Goal: Task Accomplishment & Management: Manage account settings

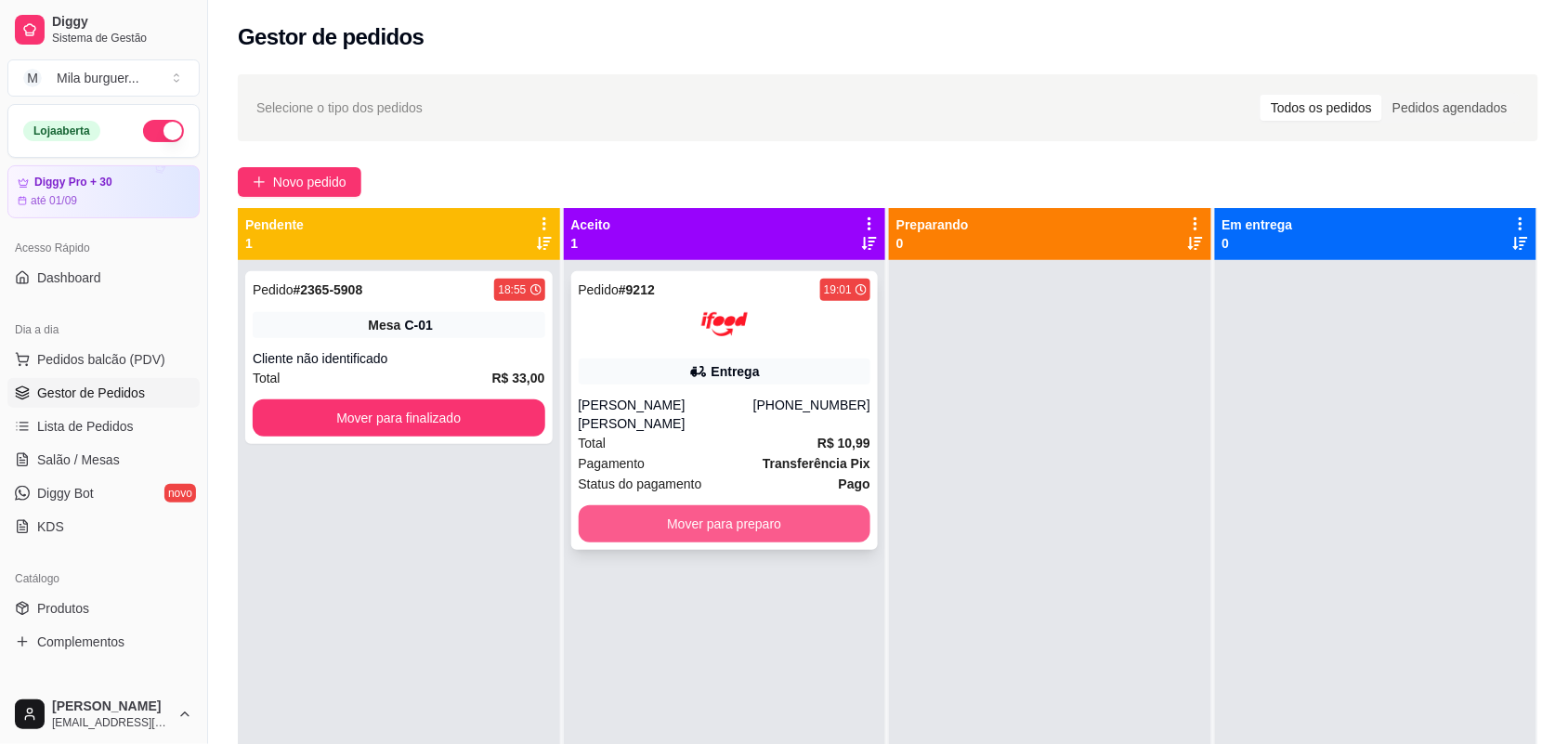
click at [822, 505] on button "Mover para preparo" at bounding box center [725, 524] width 293 height 37
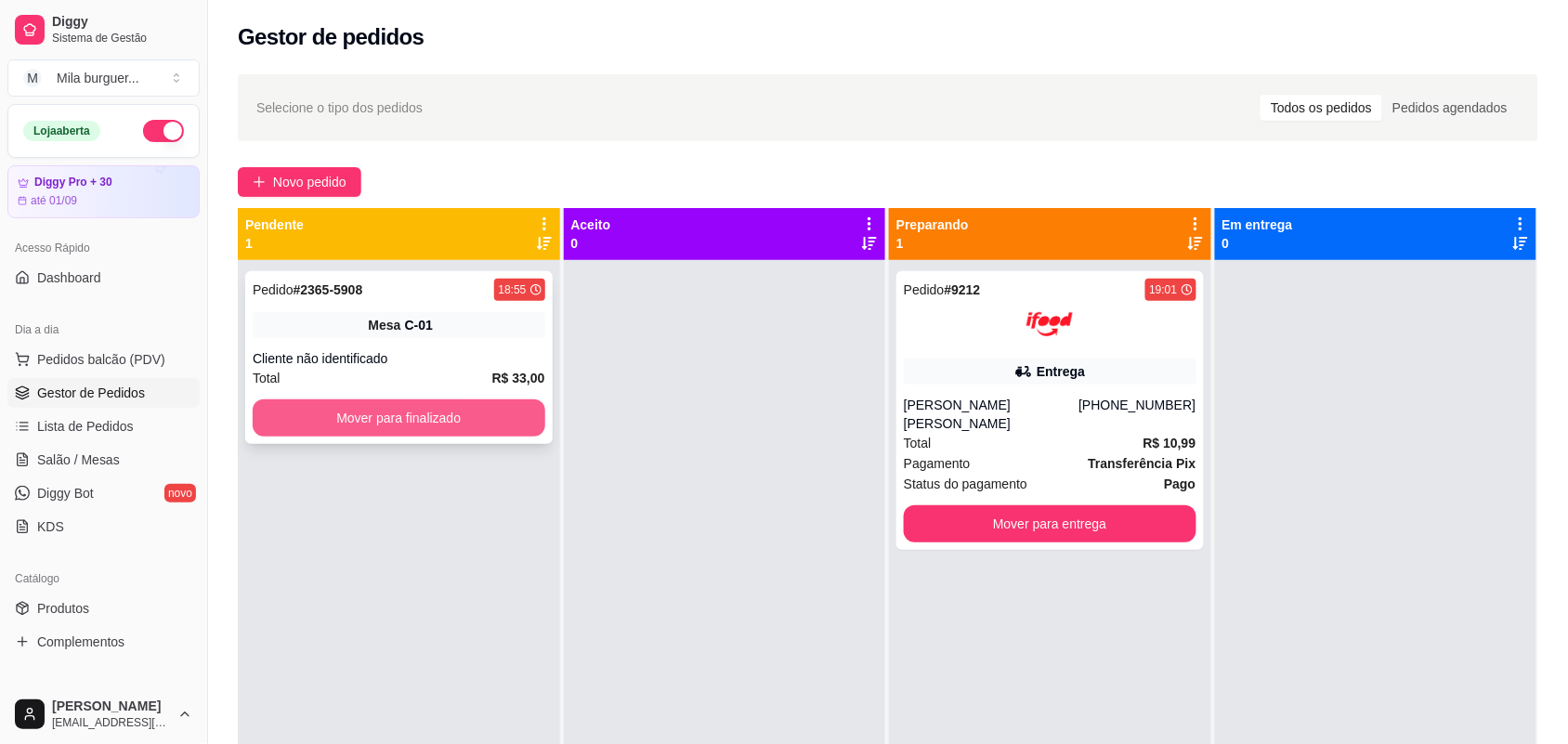
click at [345, 401] on button "Mover para finalizado" at bounding box center [399, 418] width 293 height 37
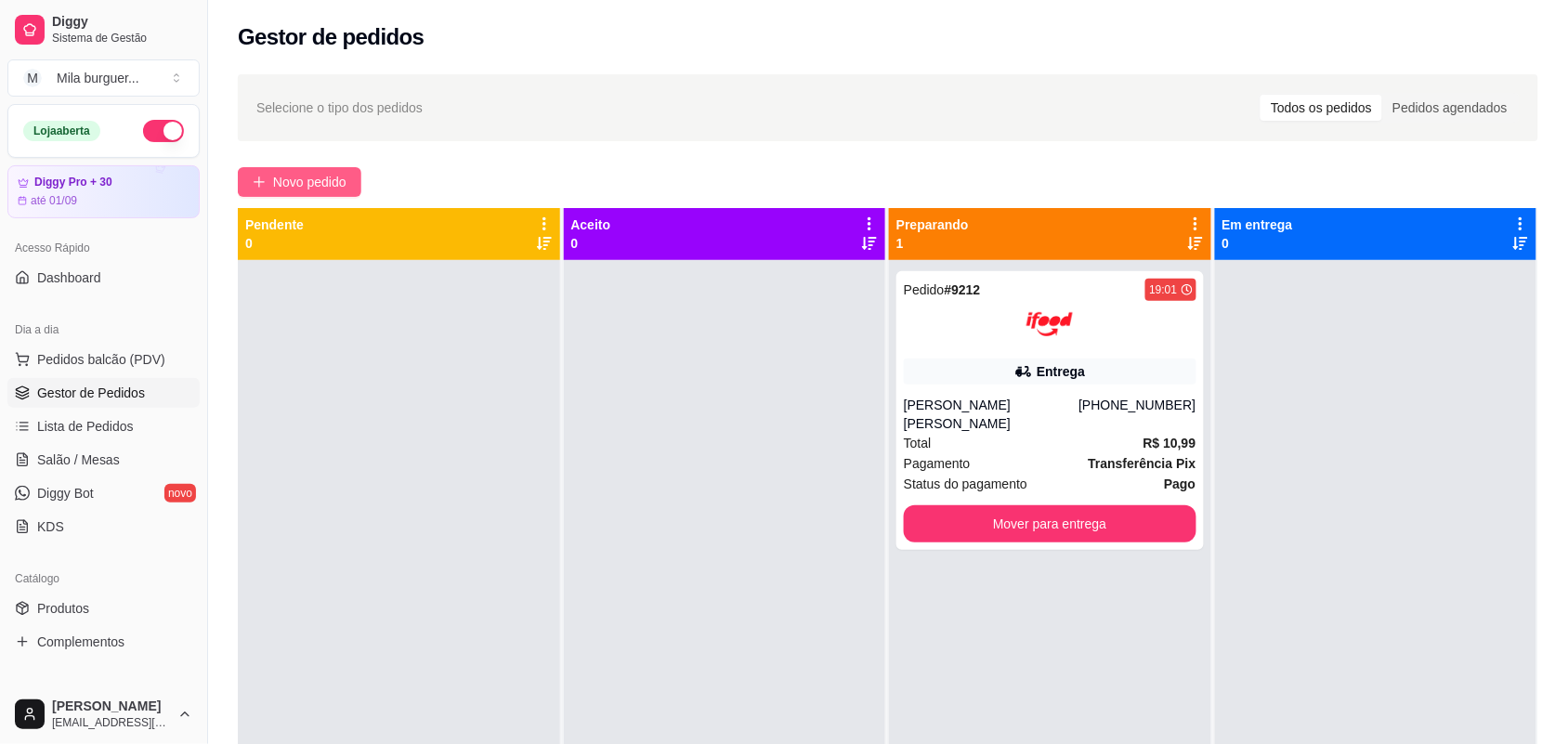
click at [314, 183] on span "Novo pedido" at bounding box center [309, 181] width 73 height 21
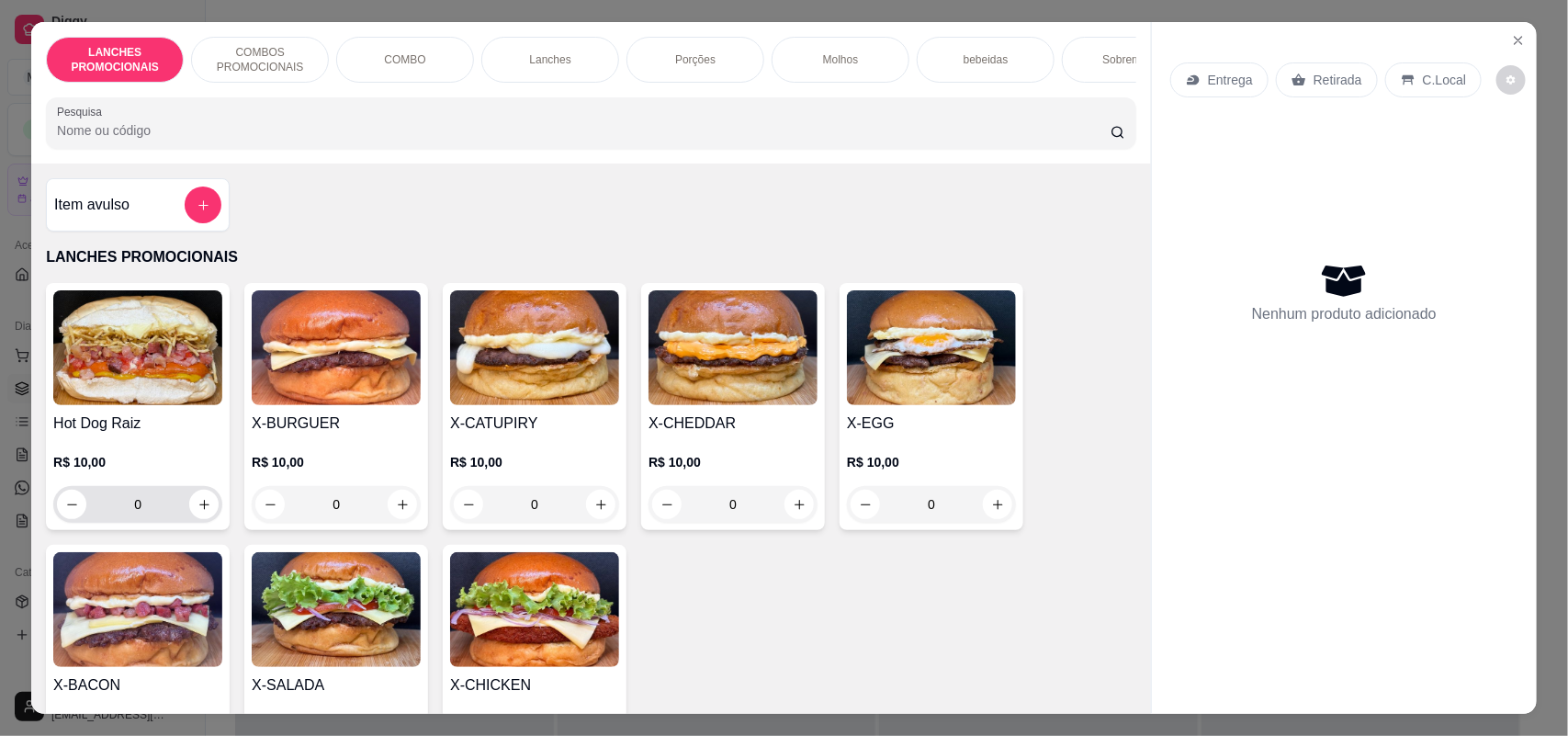
click at [132, 515] on input "0" at bounding box center [138, 505] width 103 height 37
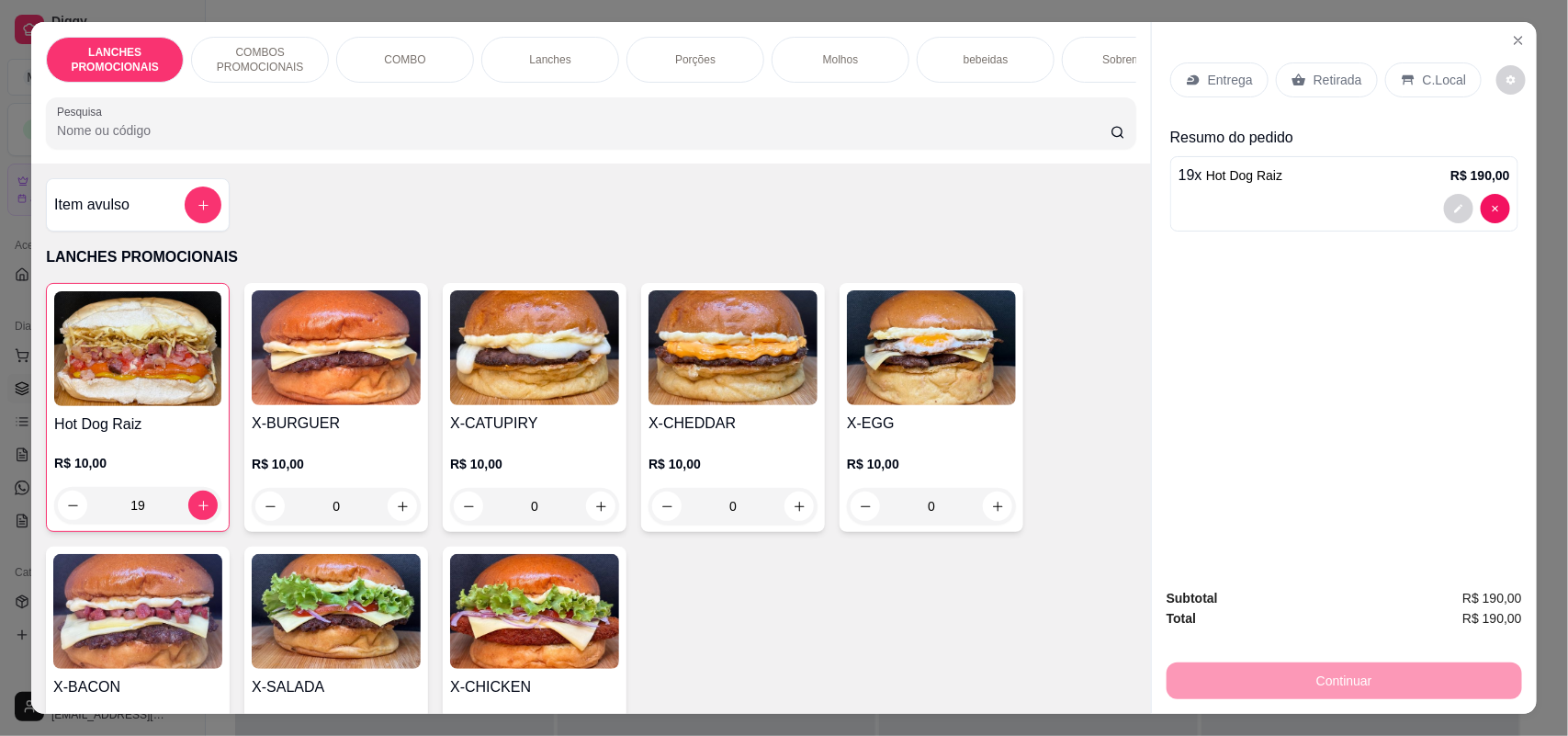
type input "19"
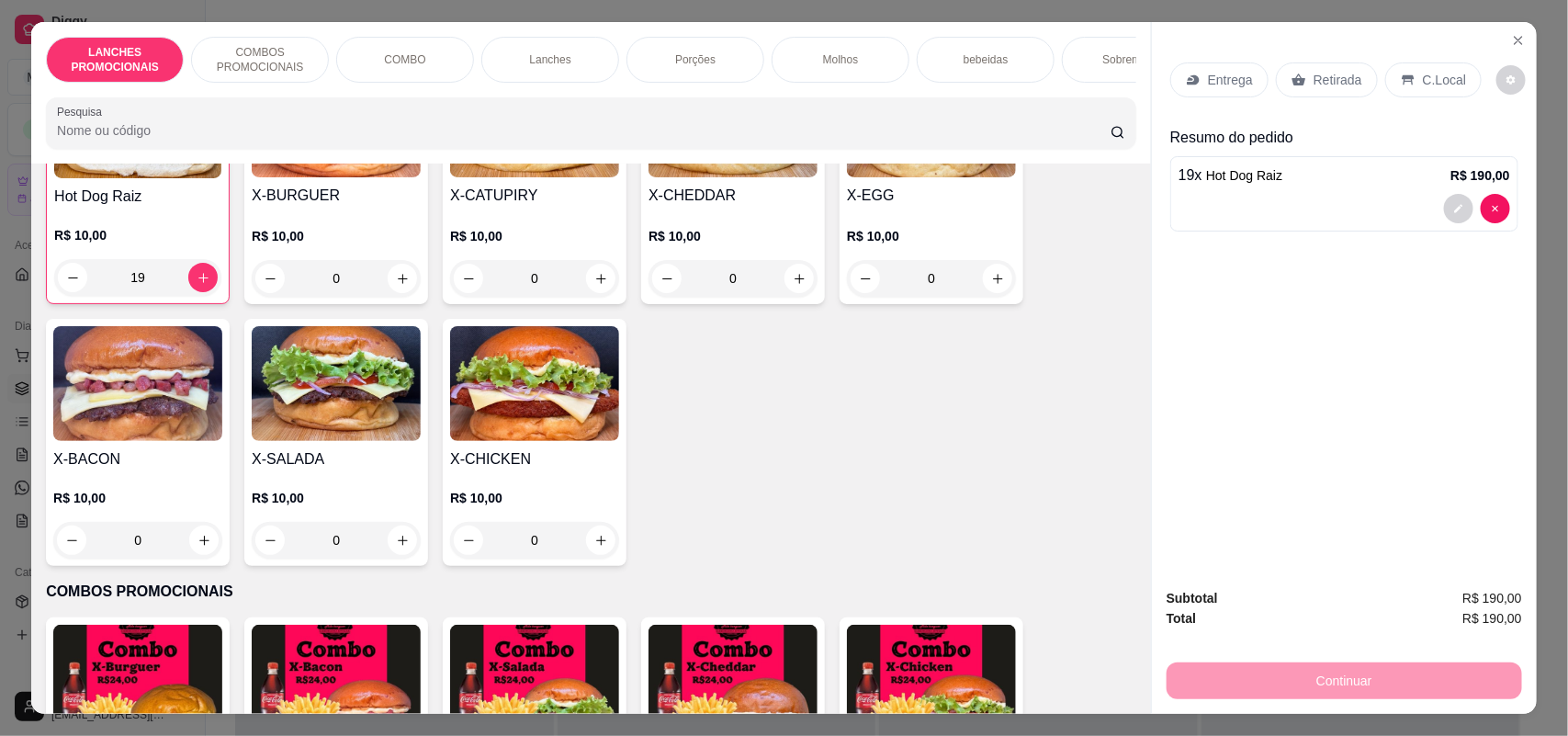
scroll to position [230, 0]
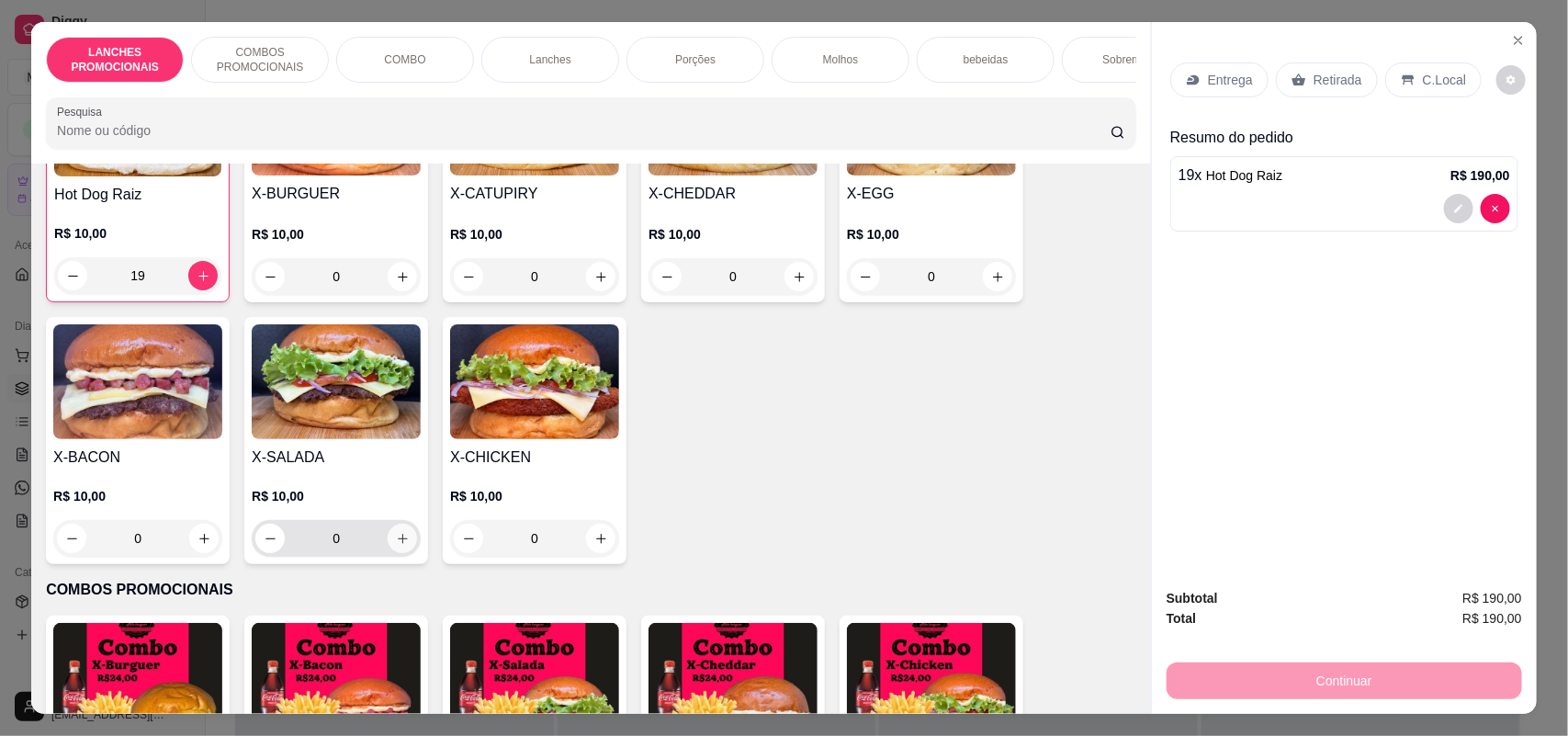
click at [396, 545] on icon "increase-product-quantity" at bounding box center [403, 538] width 14 height 14
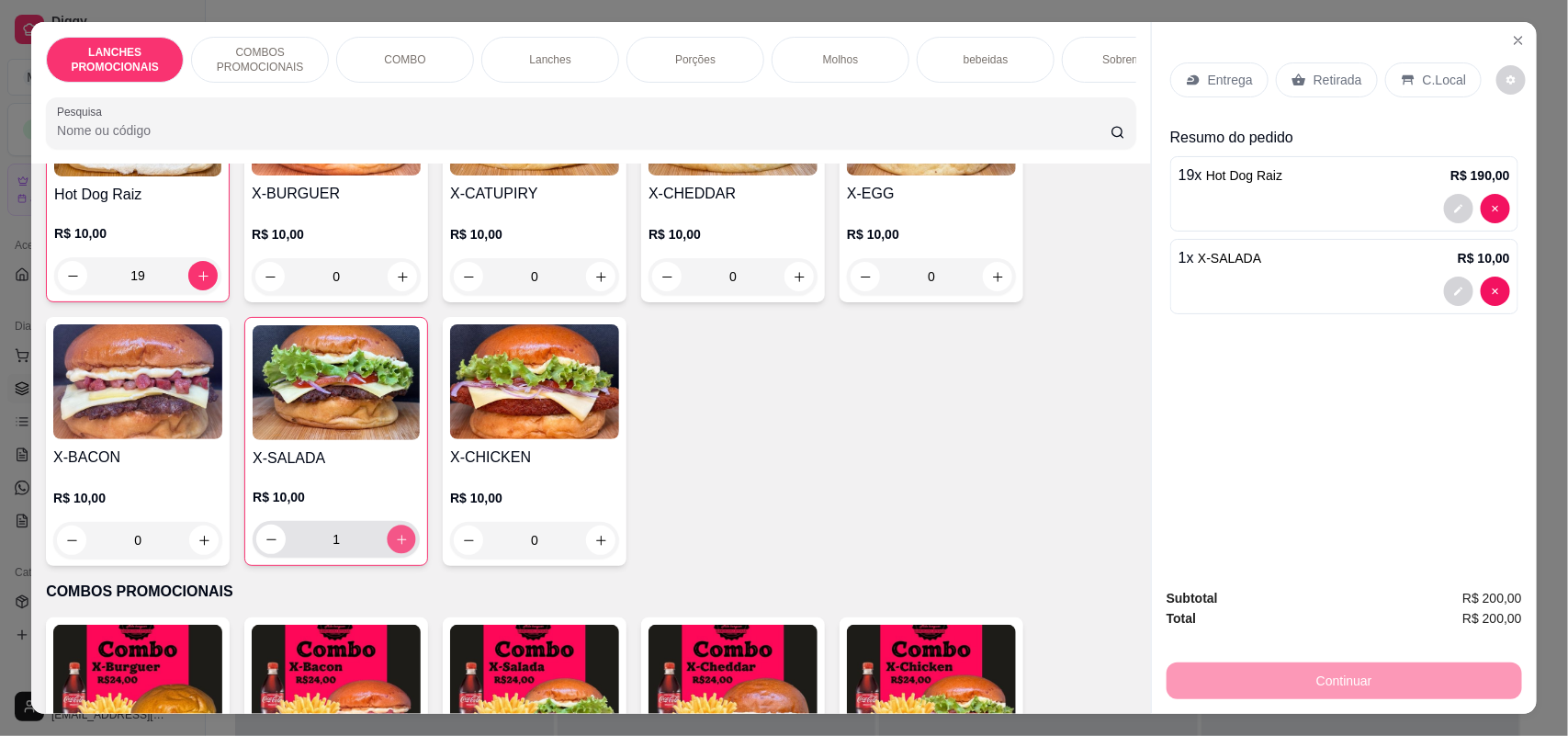
click at [396, 546] on icon "increase-product-quantity" at bounding box center [402, 539] width 14 height 14
type input "2"
click at [1199, 84] on div "Entrega" at bounding box center [1218, 79] width 98 height 35
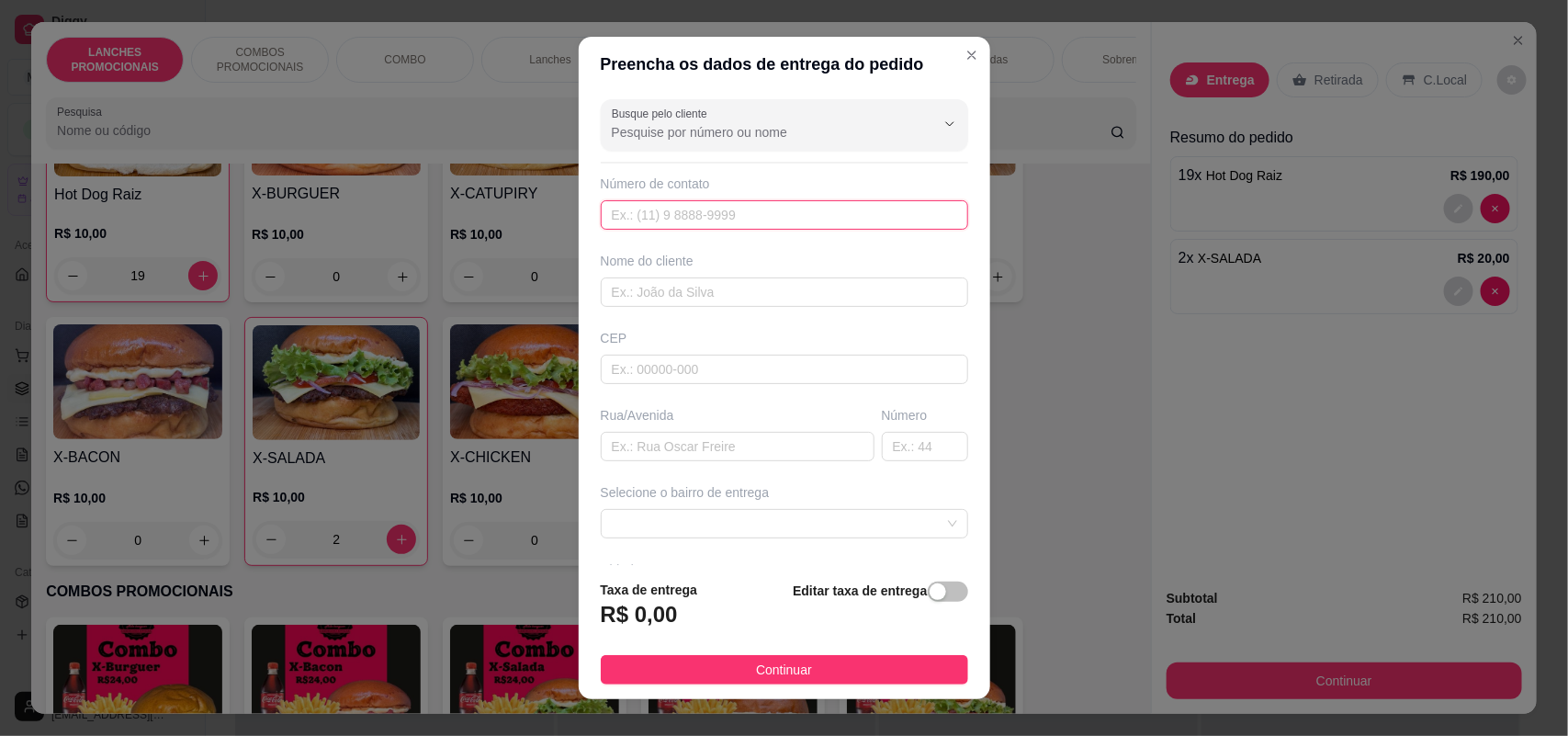
click at [760, 216] on input "text" at bounding box center [784, 215] width 367 height 29
type input "[PHONE_NUMBER]"
click at [636, 295] on input "text" at bounding box center [784, 291] width 367 height 29
type input "Professora [PERSON_NAME]"
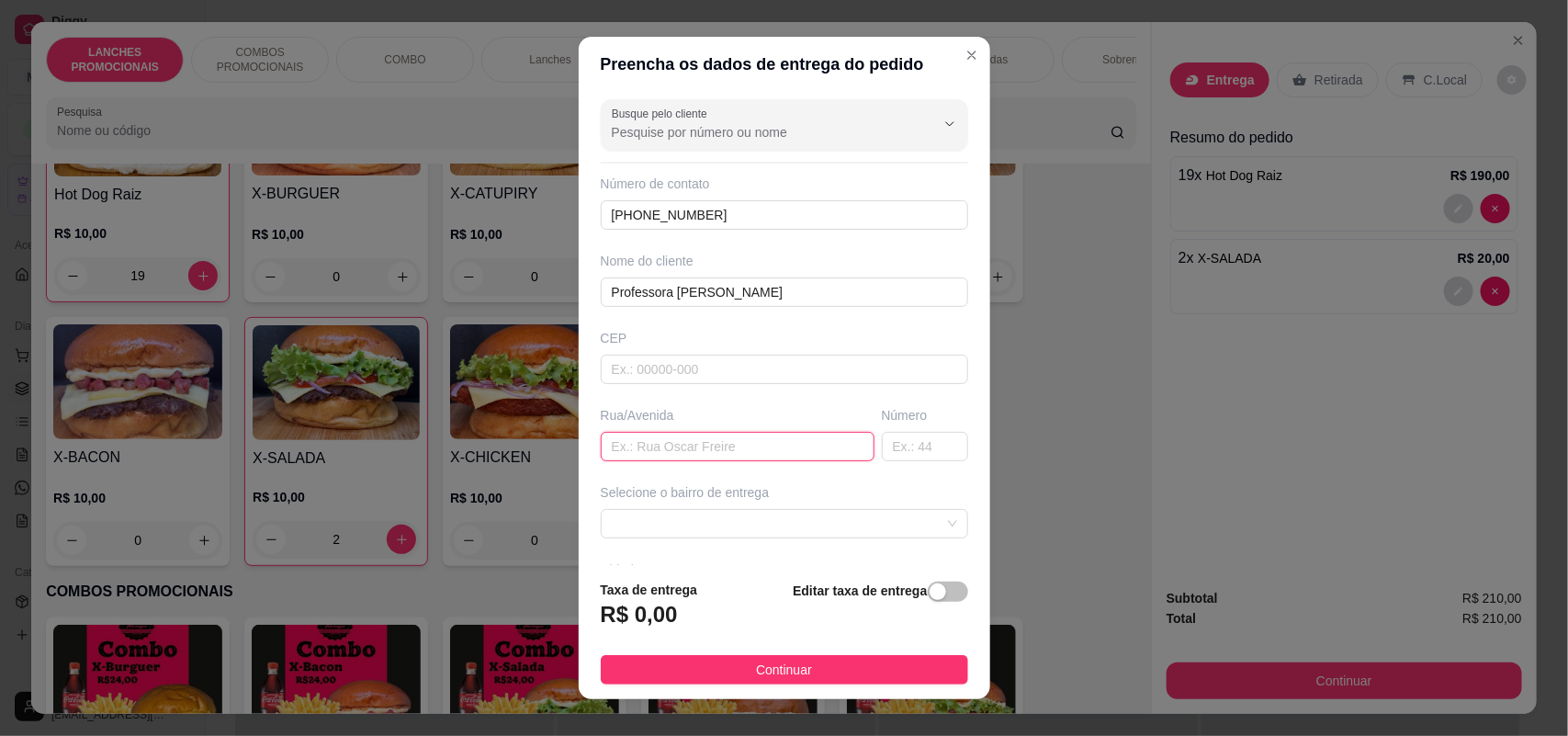
click at [672, 453] on input "text" at bounding box center [737, 446] width 274 height 29
type input "[PERSON_NAME]"
click at [897, 443] on input "text" at bounding box center [924, 446] width 86 height 29
click at [878, 525] on span at bounding box center [784, 523] width 346 height 27
type input "171"
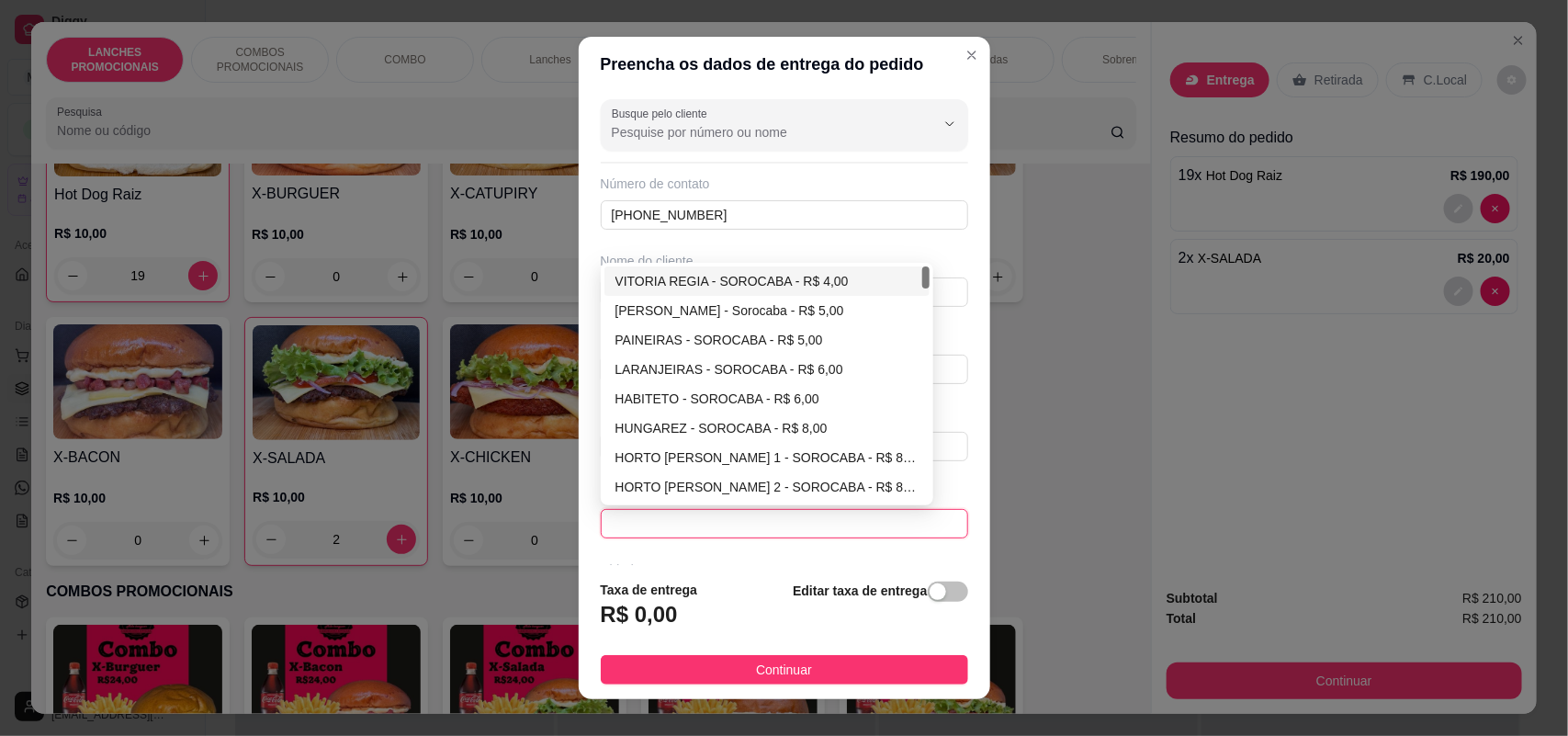
click at [785, 286] on div "VITORIA REGIA - SOROCABA - R$ 4,00" at bounding box center [767, 281] width 304 height 20
type input "SOROCABA"
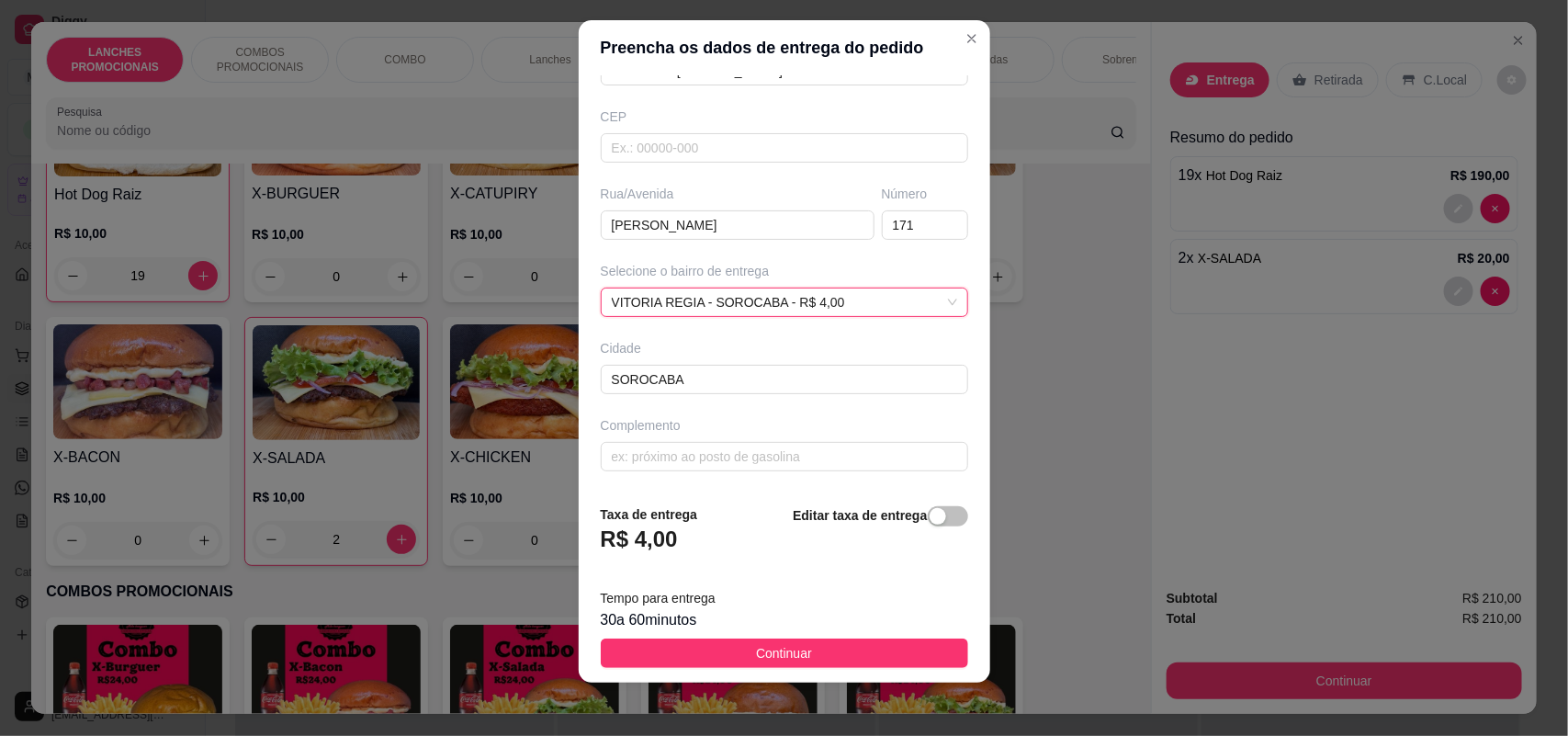
scroll to position [21, 0]
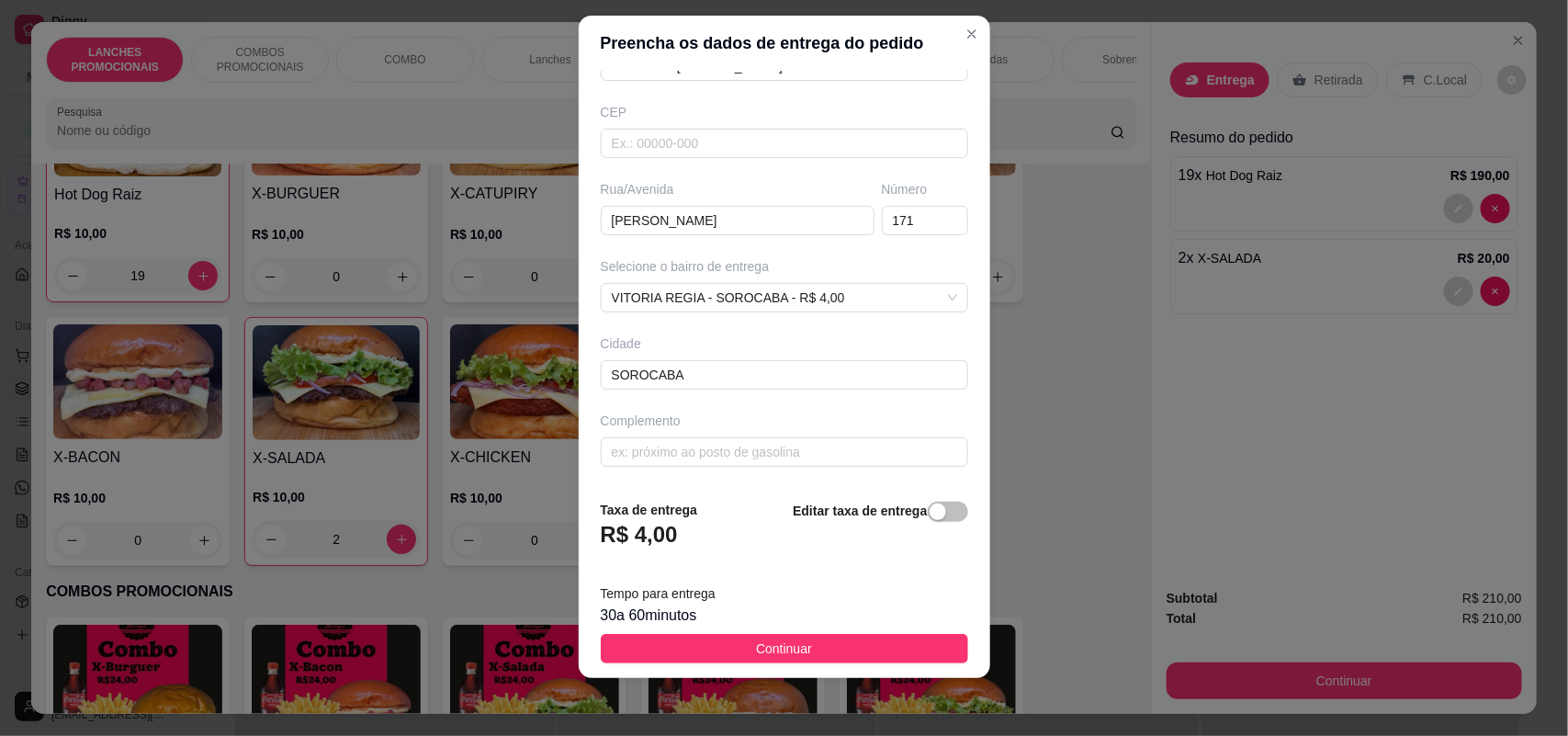
click at [739, 466] on div "Busque pelo cliente Número de contato [PHONE_NUMBER] Nome do cliente Professora…" at bounding box center [784, 278] width 412 height 414
click at [741, 461] on input "text" at bounding box center [784, 451] width 367 height 29
click at [744, 450] on input "text" at bounding box center [784, 451] width 367 height 29
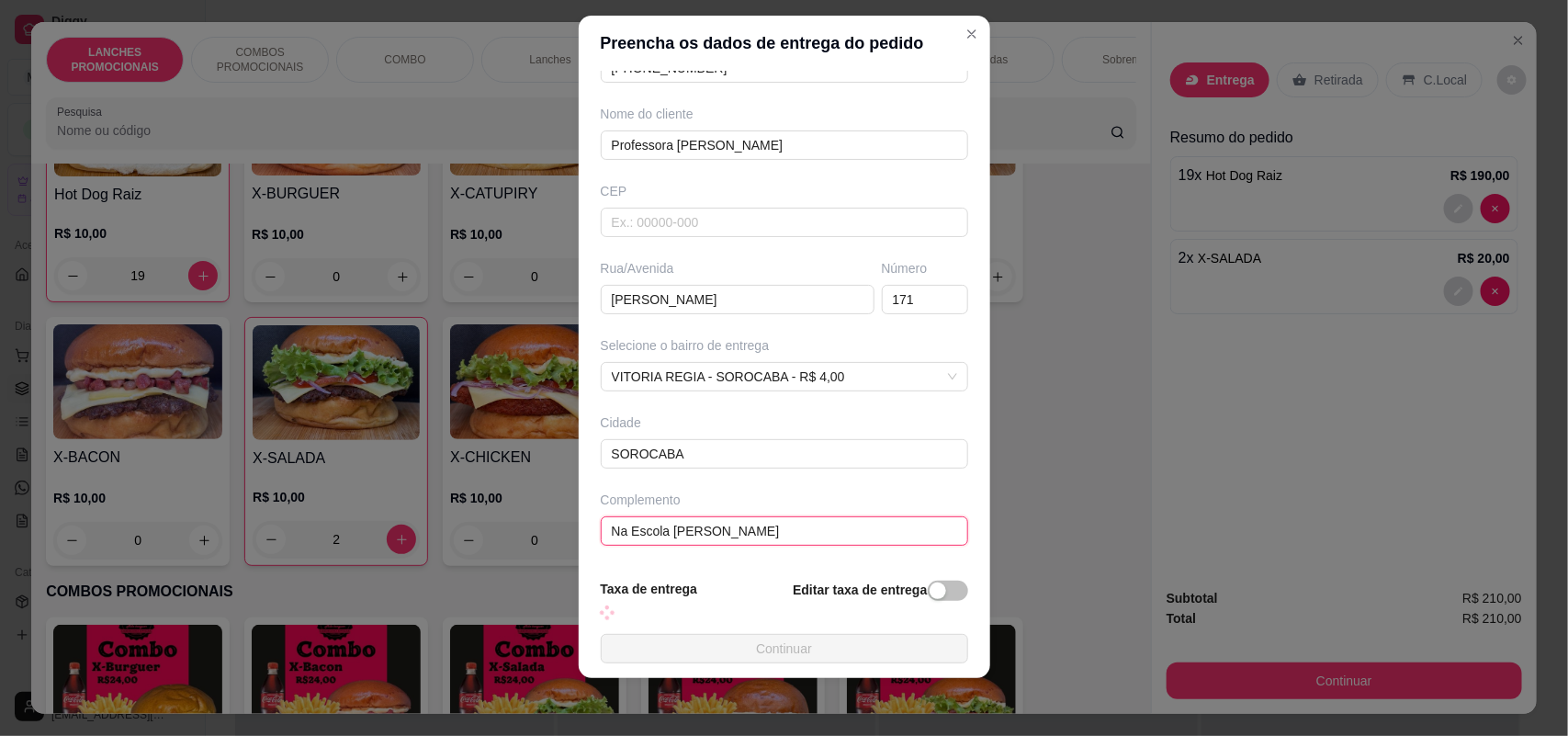
scroll to position [207, 0]
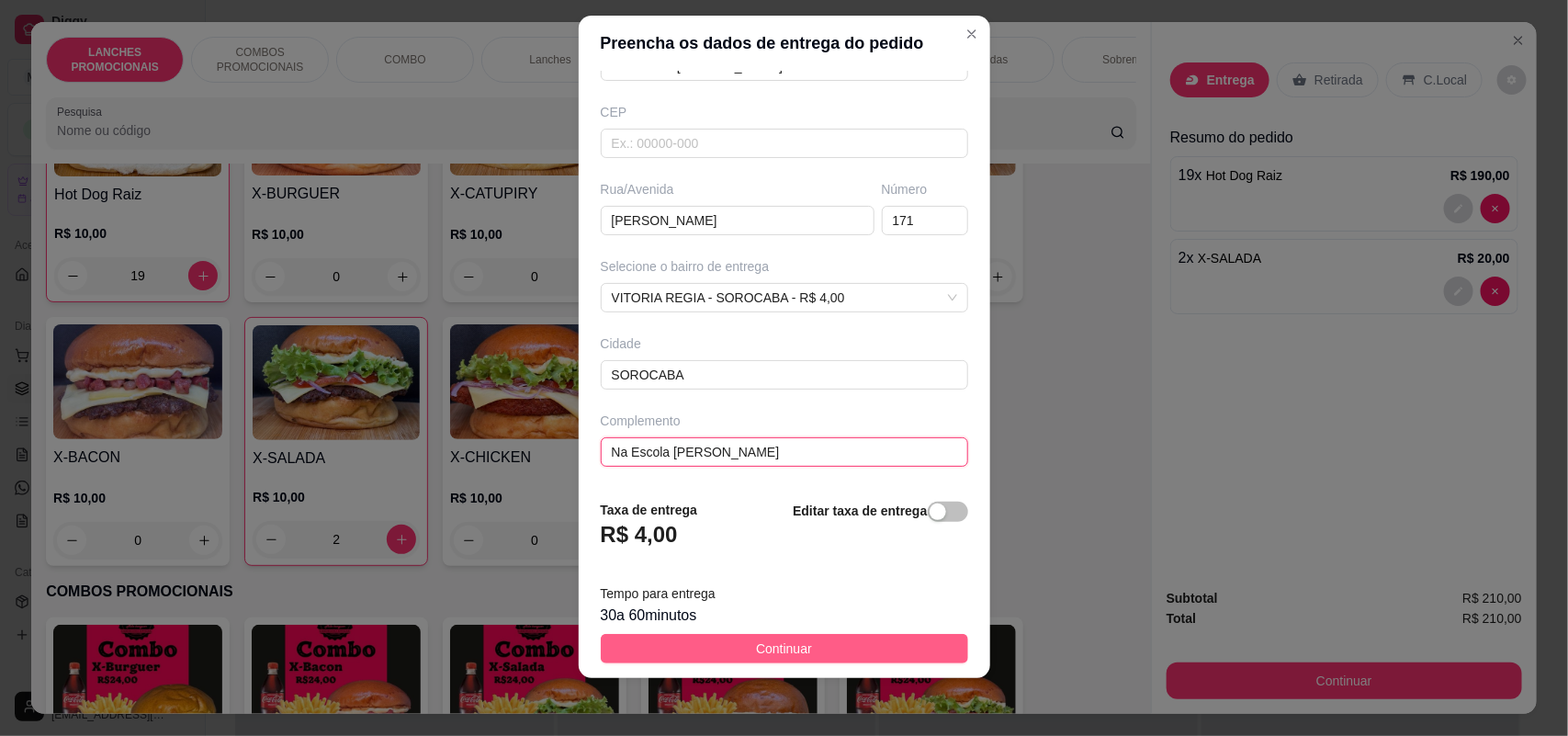
type input "Na Escola [PERSON_NAME]"
click at [758, 648] on span "Continuar" at bounding box center [784, 648] width 56 height 20
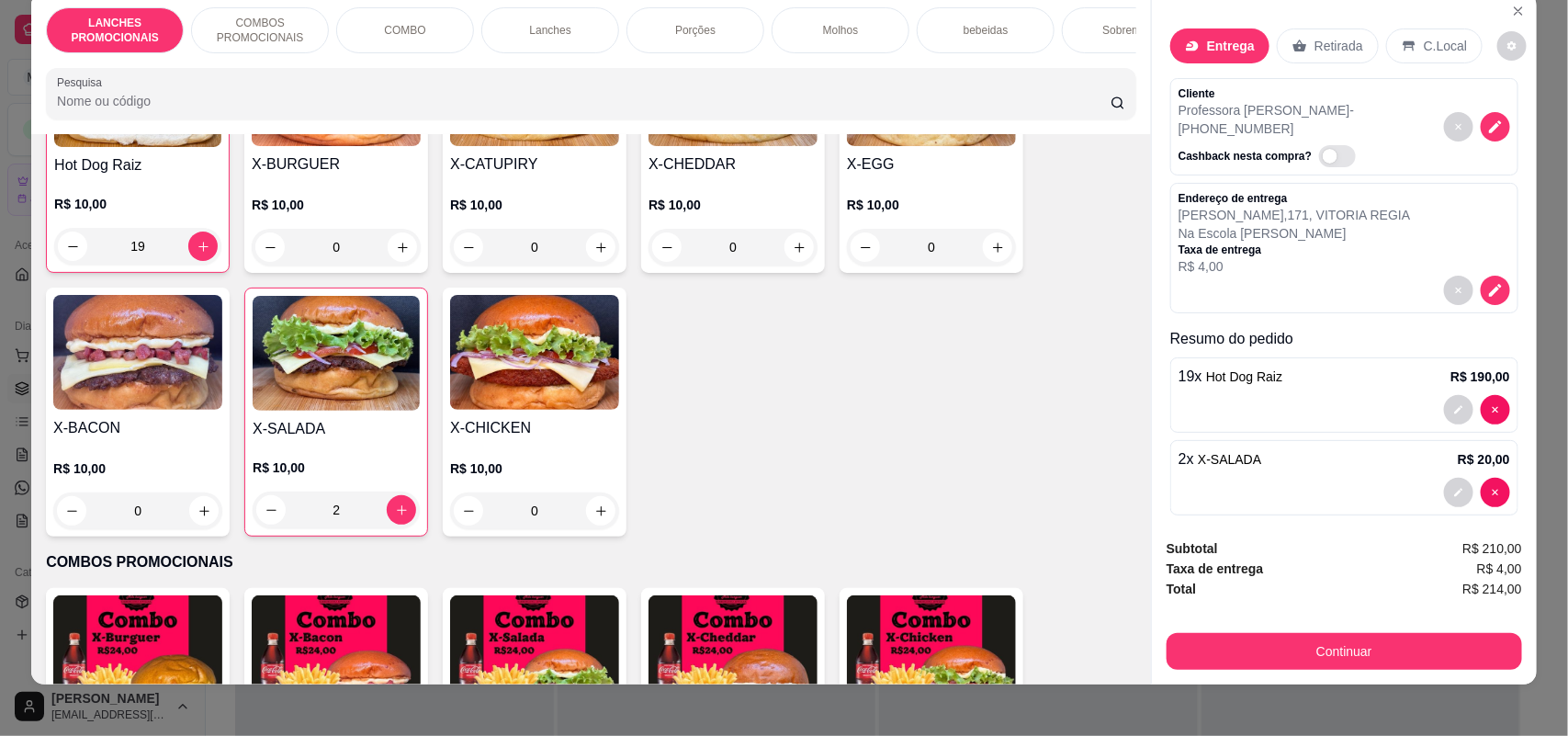
scroll to position [37, 0]
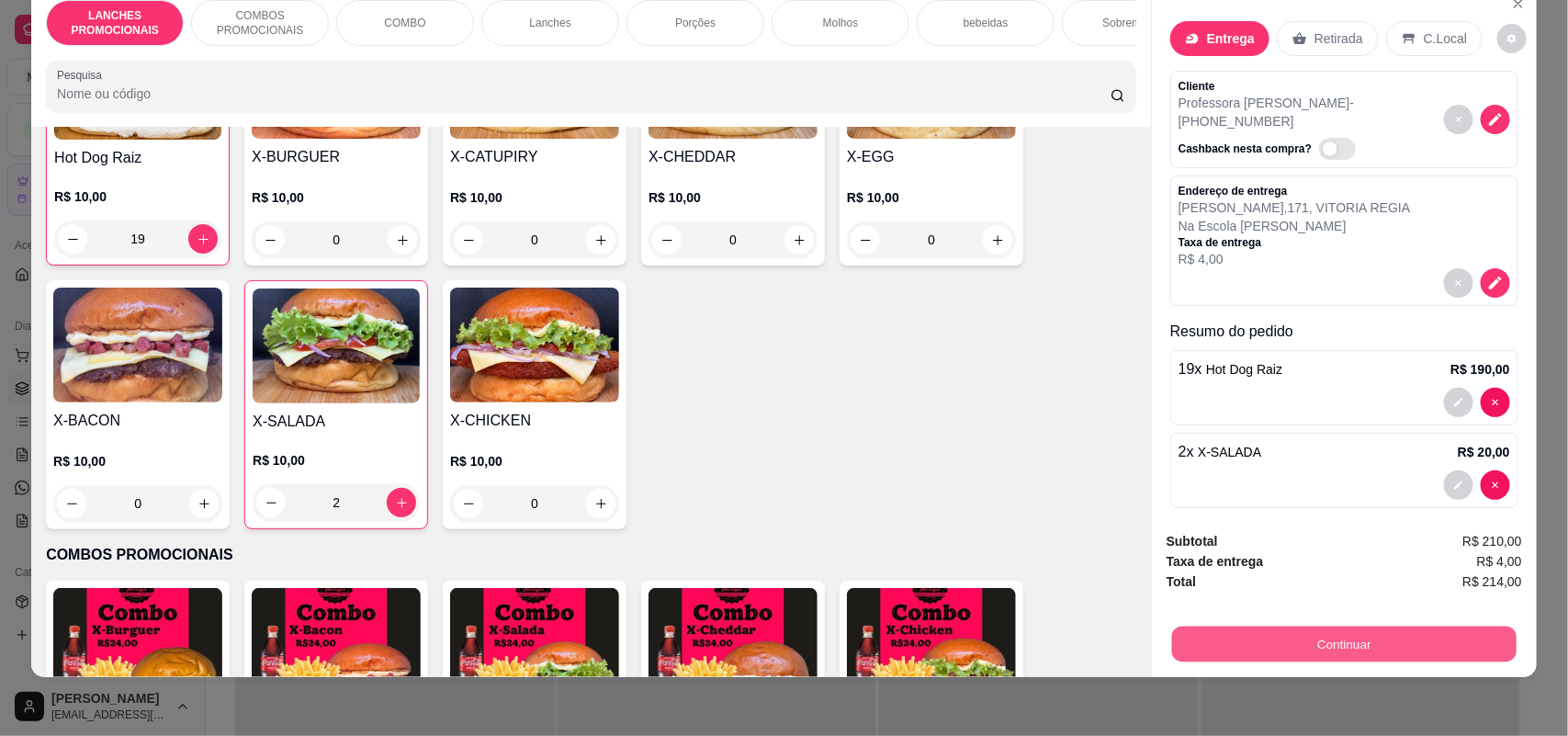
click at [1292, 646] on button "Continuar" at bounding box center [1344, 644] width 345 height 36
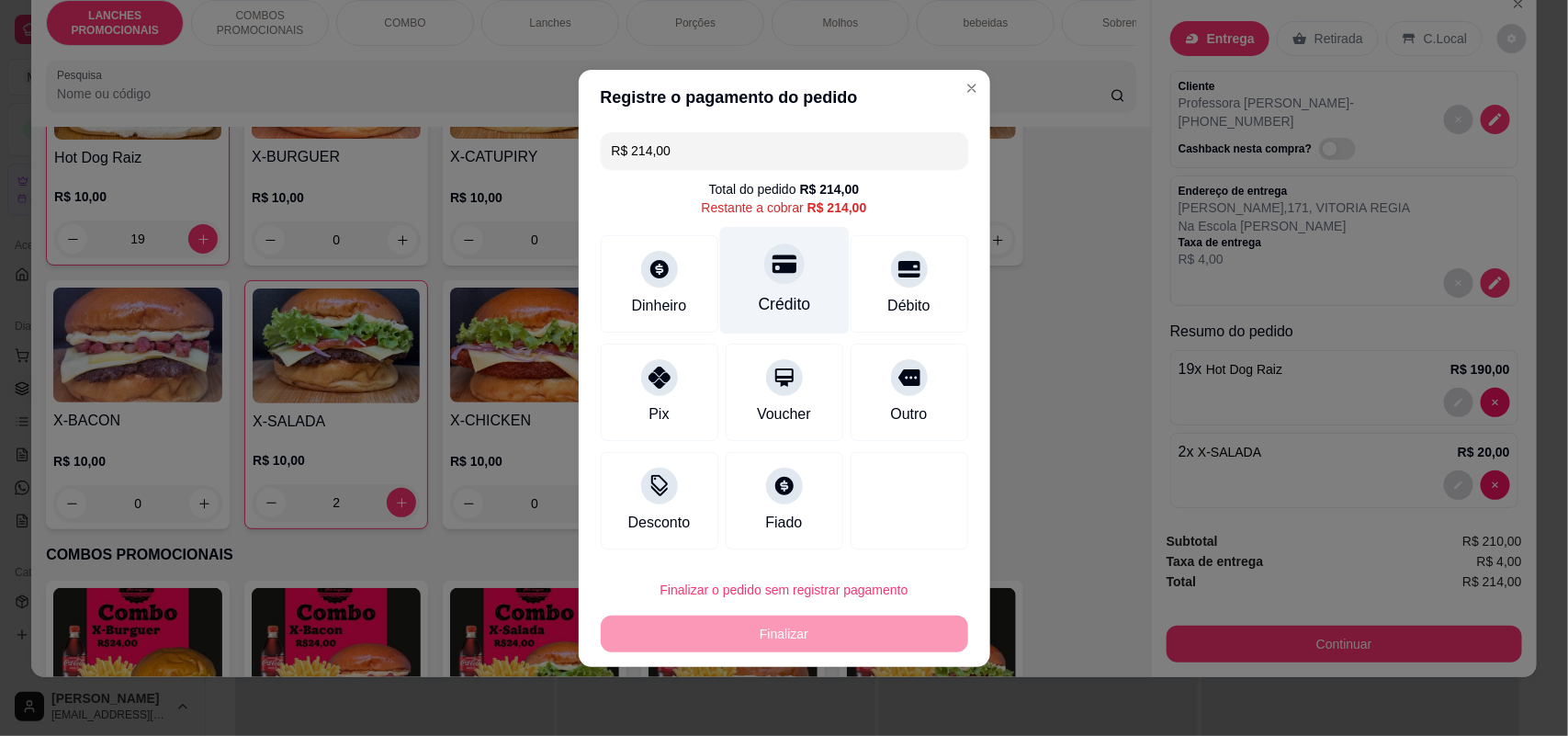
click at [778, 295] on div "Crédito" at bounding box center [784, 304] width 52 height 24
type input "R$ 0,00"
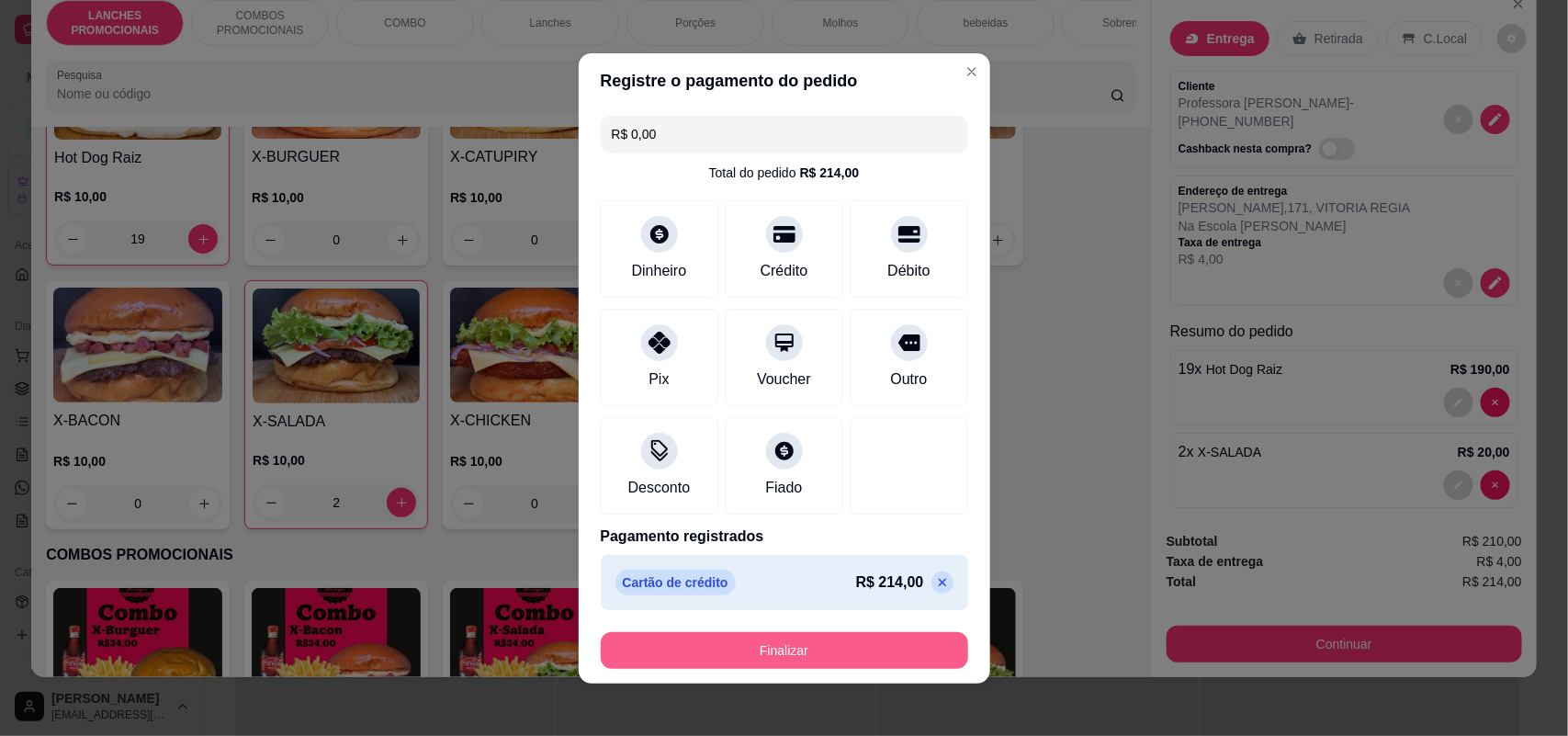
click at [712, 661] on button "Finalizar" at bounding box center [784, 651] width 367 height 37
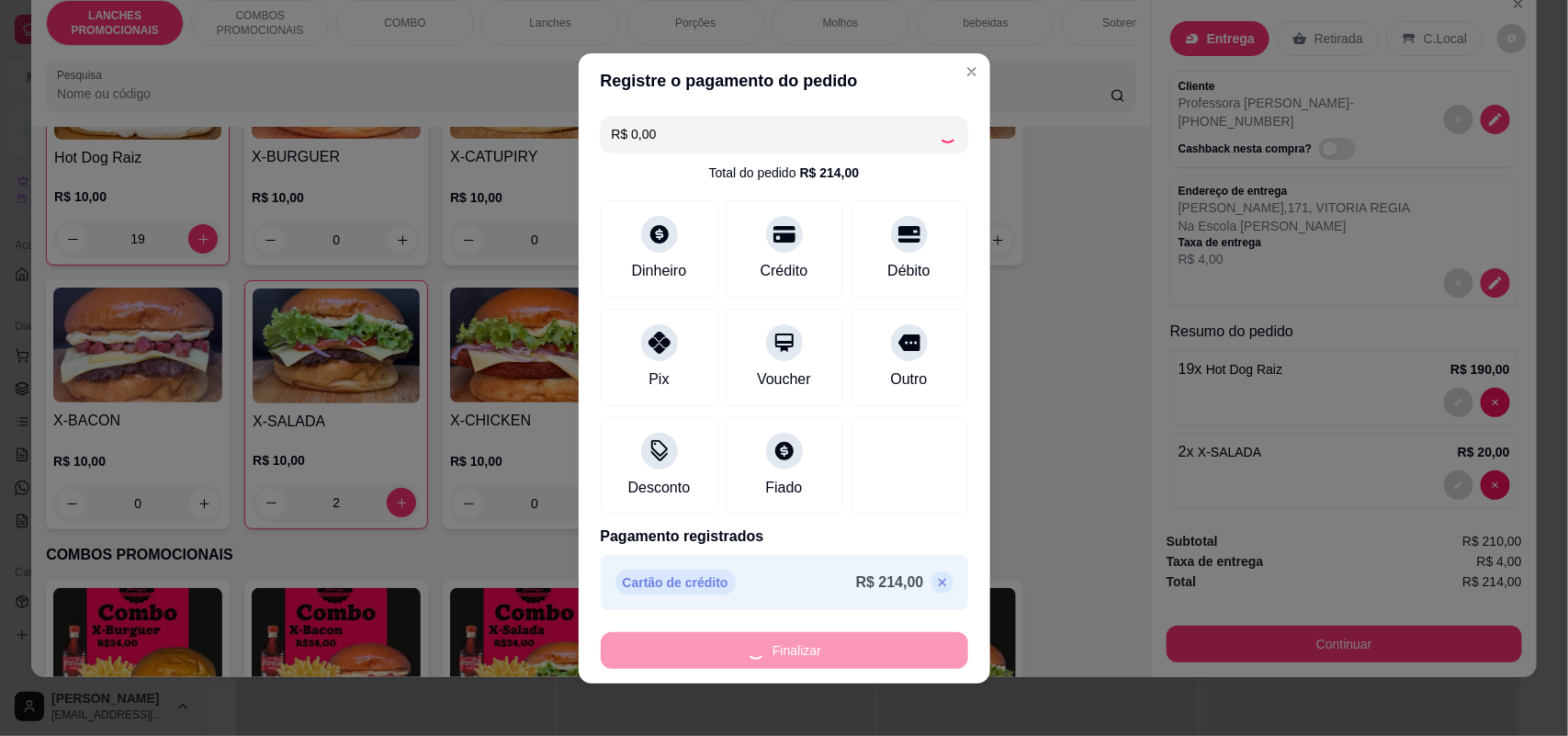
type input "0"
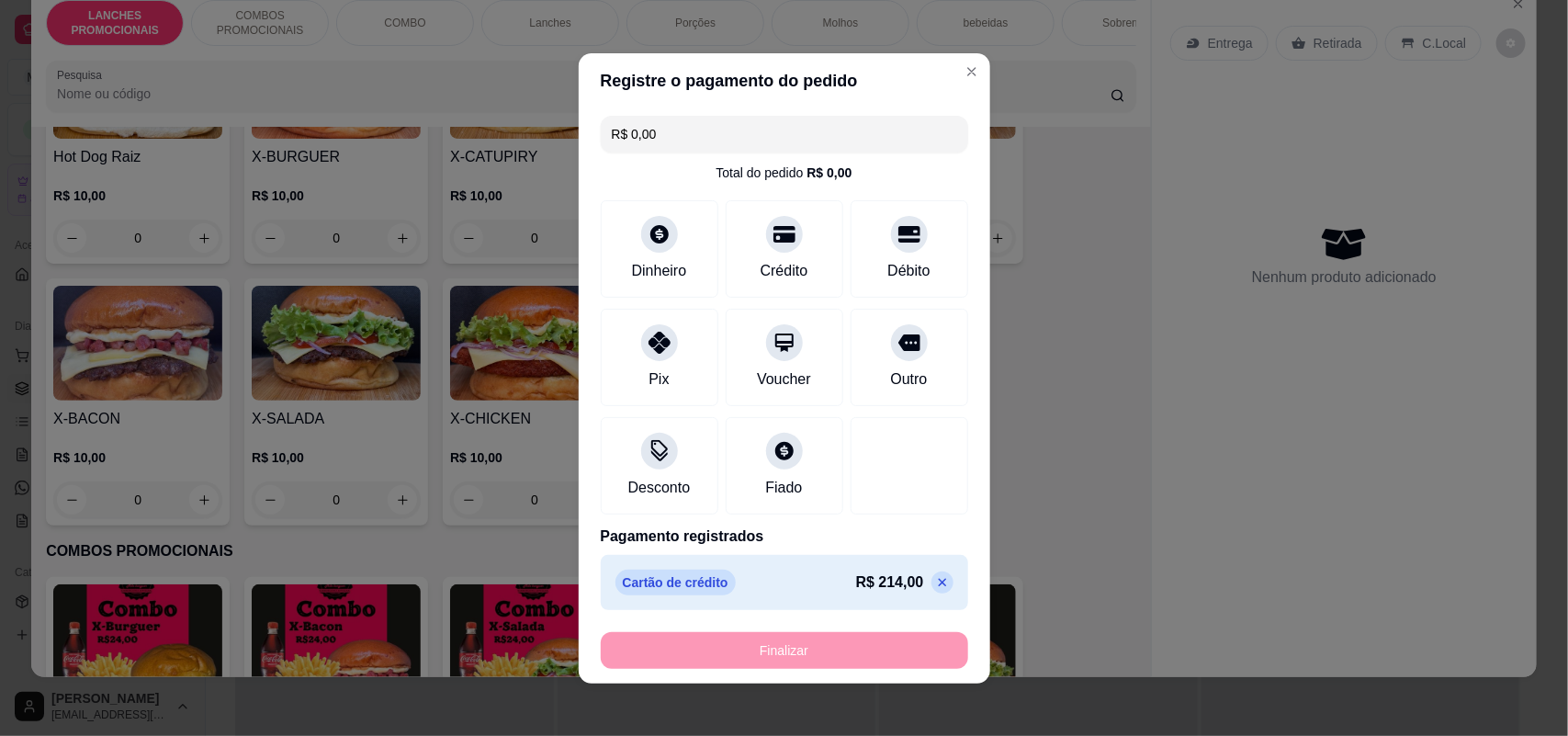
type input "-R$ 214,00"
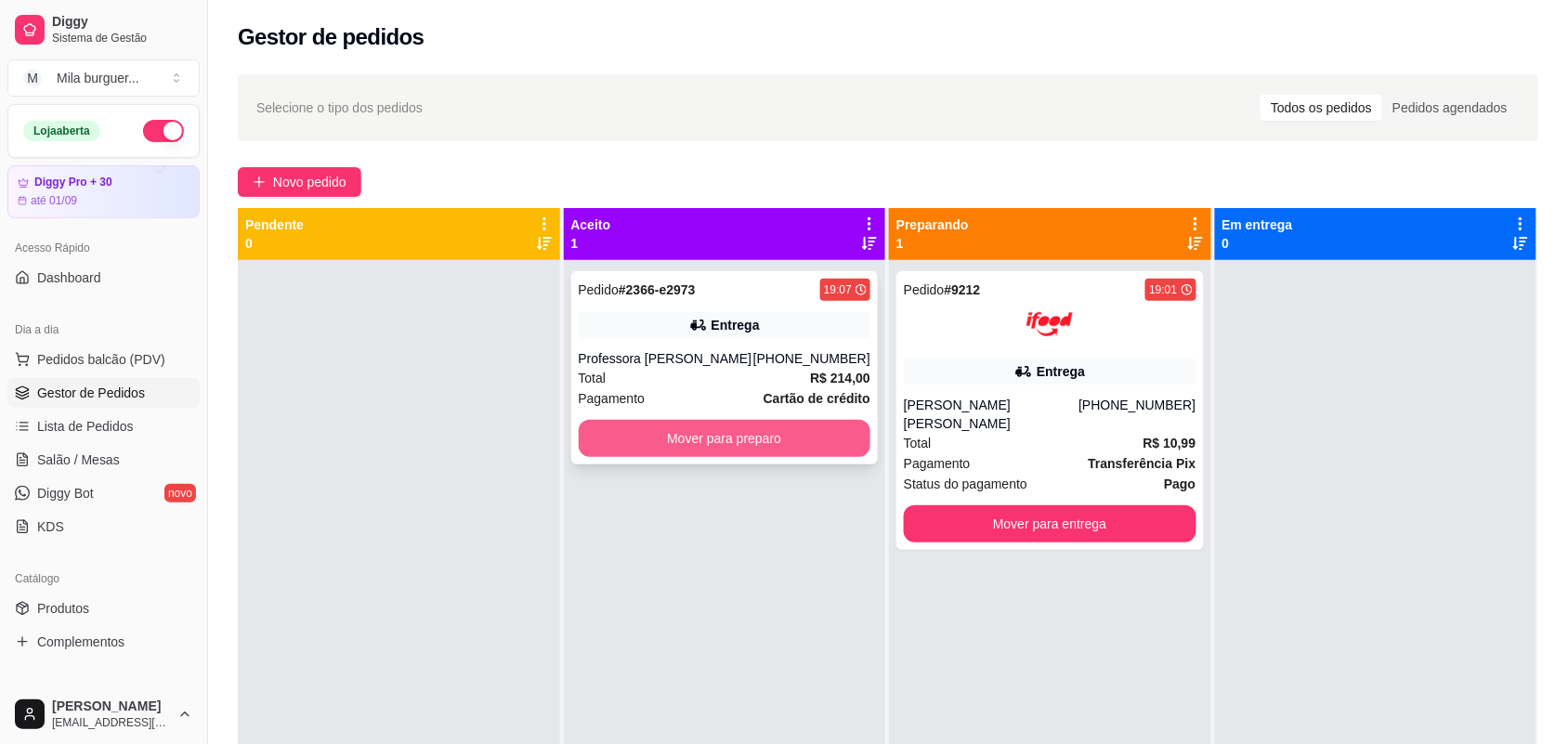
click at [701, 409] on div "Pedido # 2366-e2973 19:07 Entrega Professora [PERSON_NAME] [PHONE_NUMBER] Total…" at bounding box center [725, 367] width 308 height 193
click at [706, 439] on button "Mover para preparo" at bounding box center [725, 439] width 293 height 37
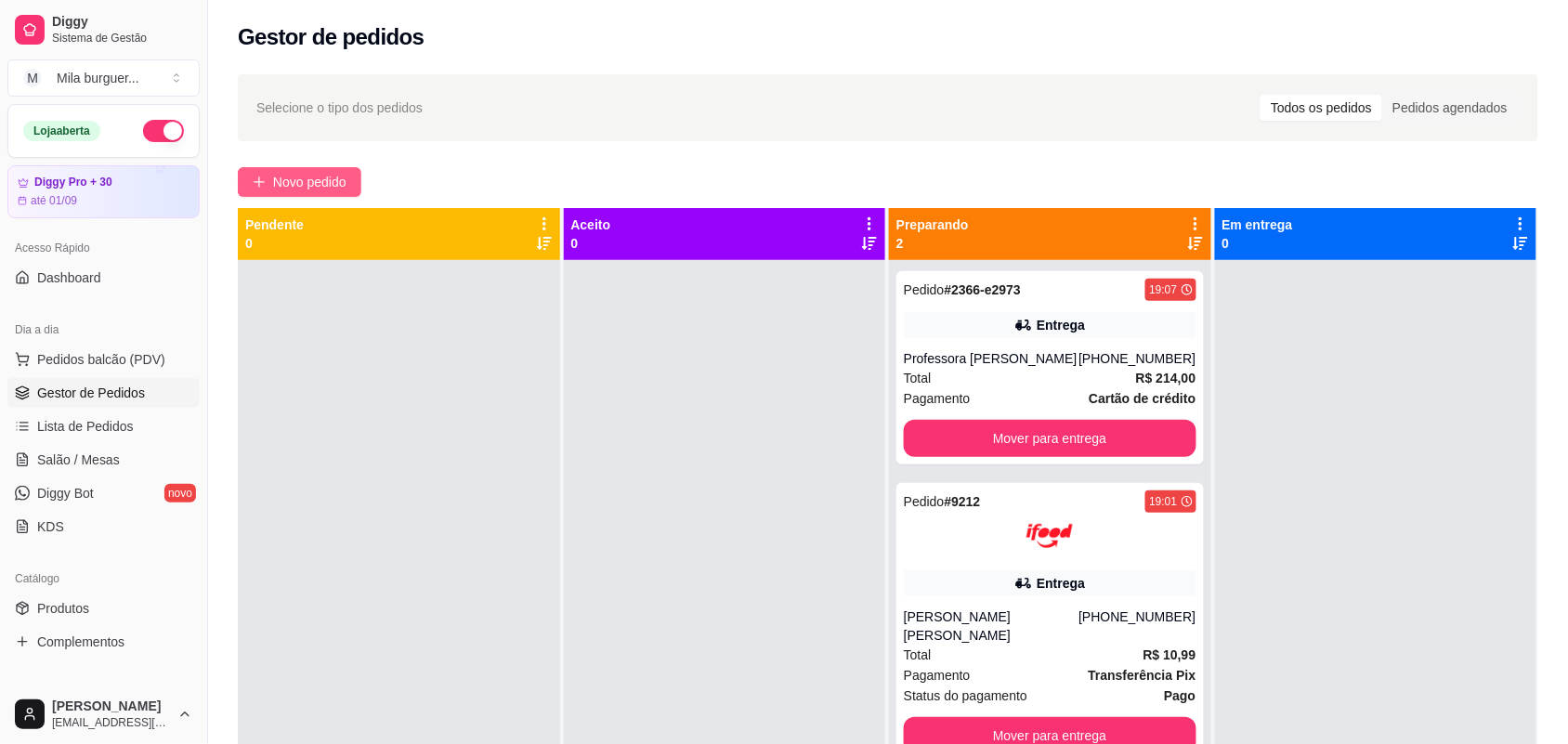
click at [350, 191] on button "Novo pedido" at bounding box center [300, 182] width 123 height 29
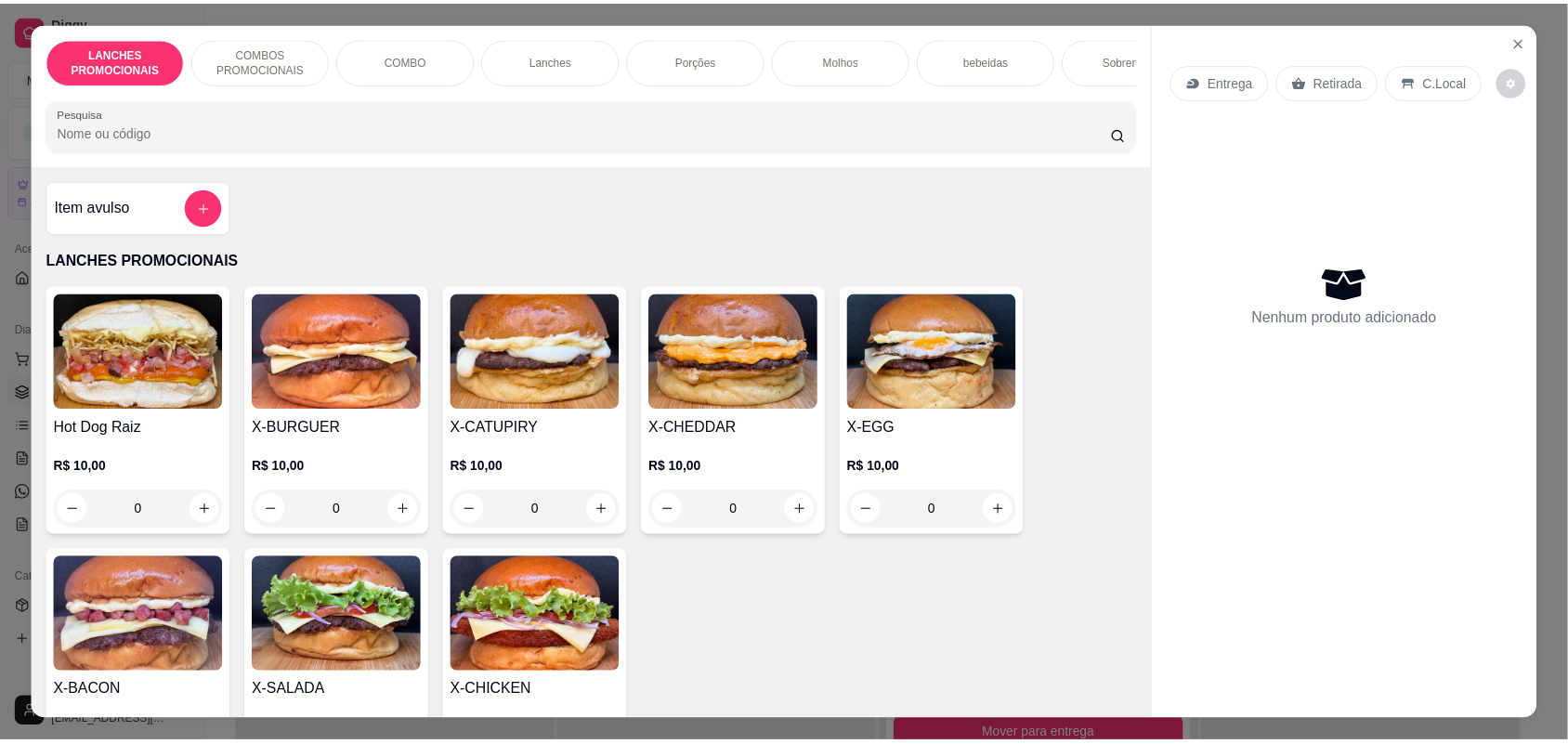
scroll to position [116, 0]
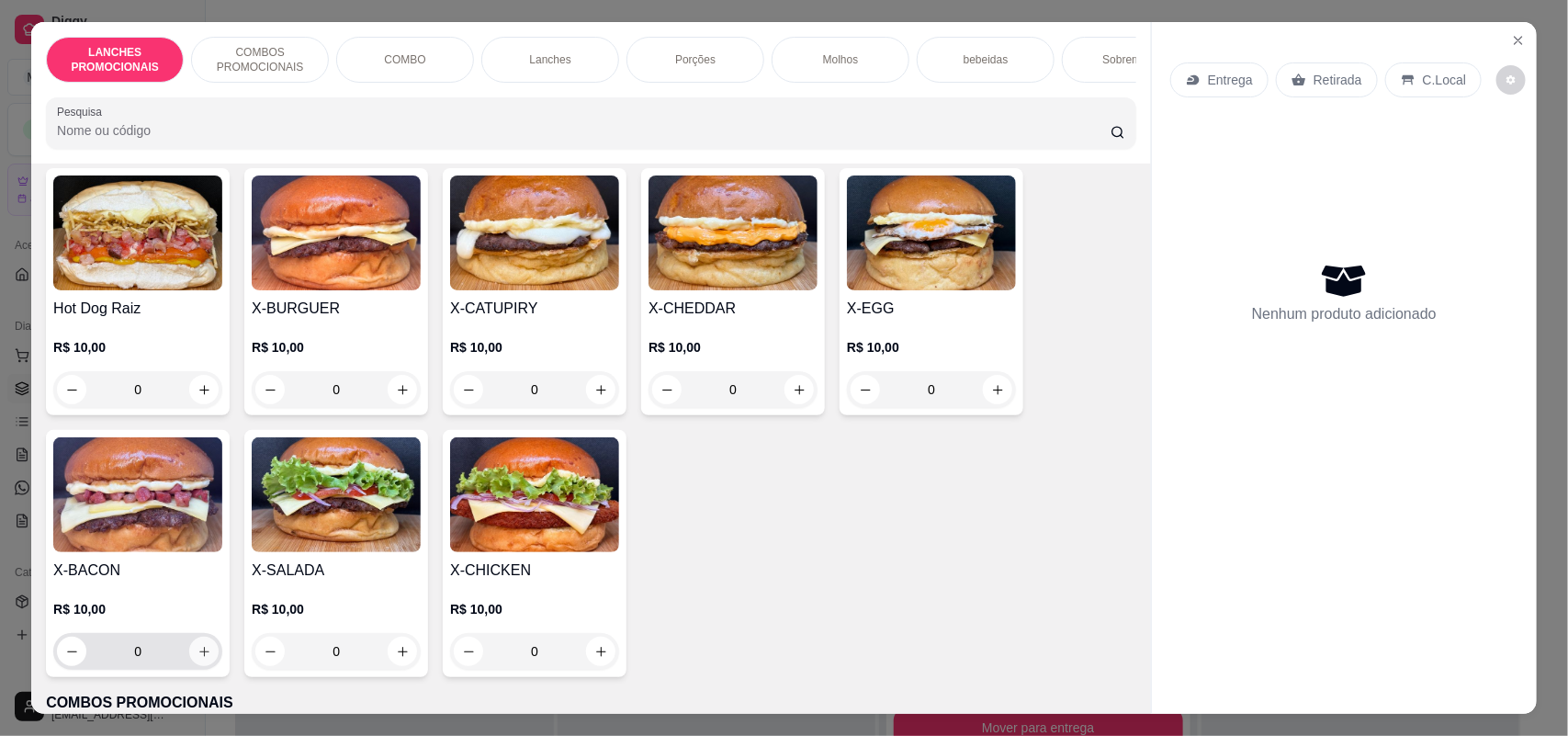
click at [198, 659] on icon "increase-product-quantity" at bounding box center [204, 652] width 14 height 14
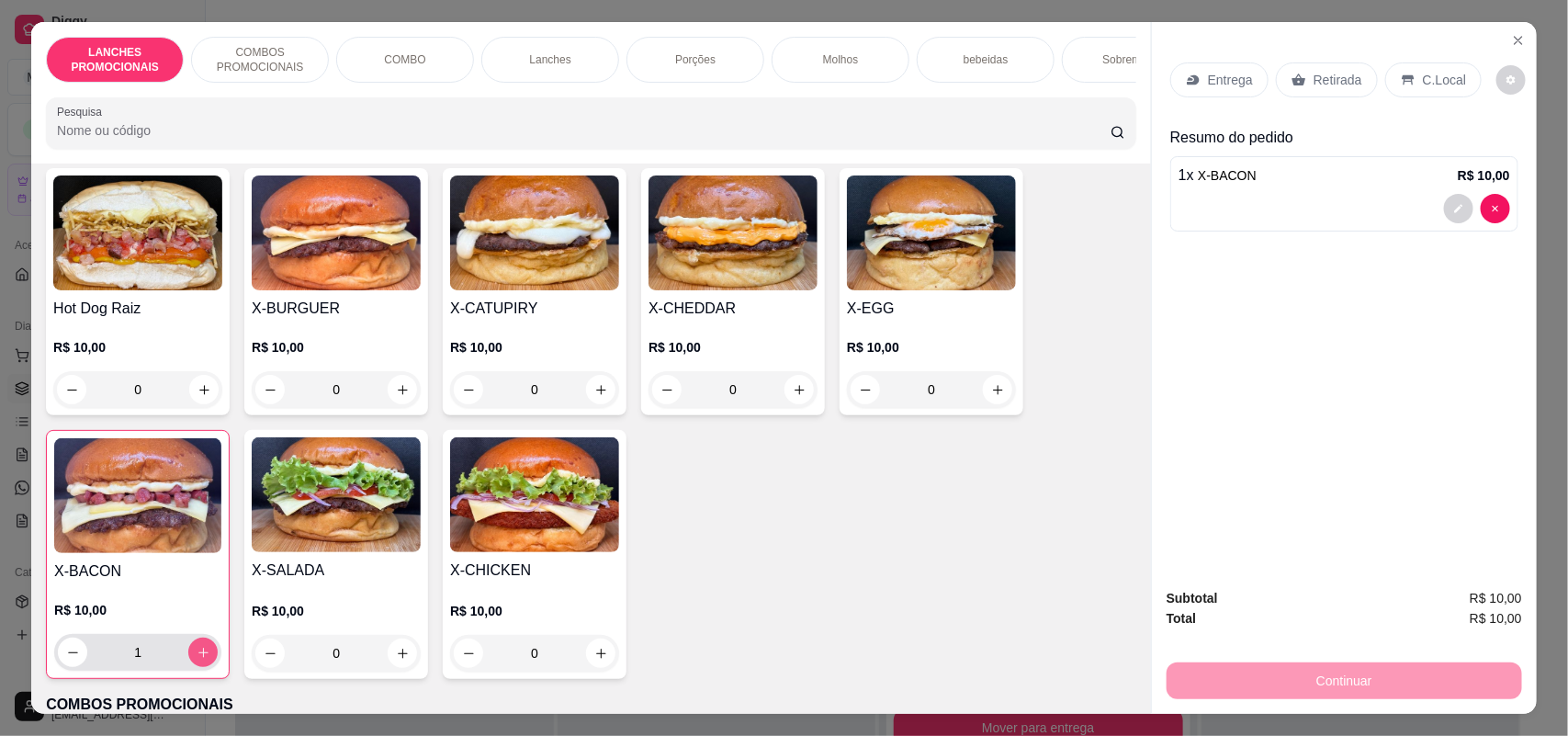
type input "1"
click at [1298, 80] on div "Retirada" at bounding box center [1326, 79] width 102 height 35
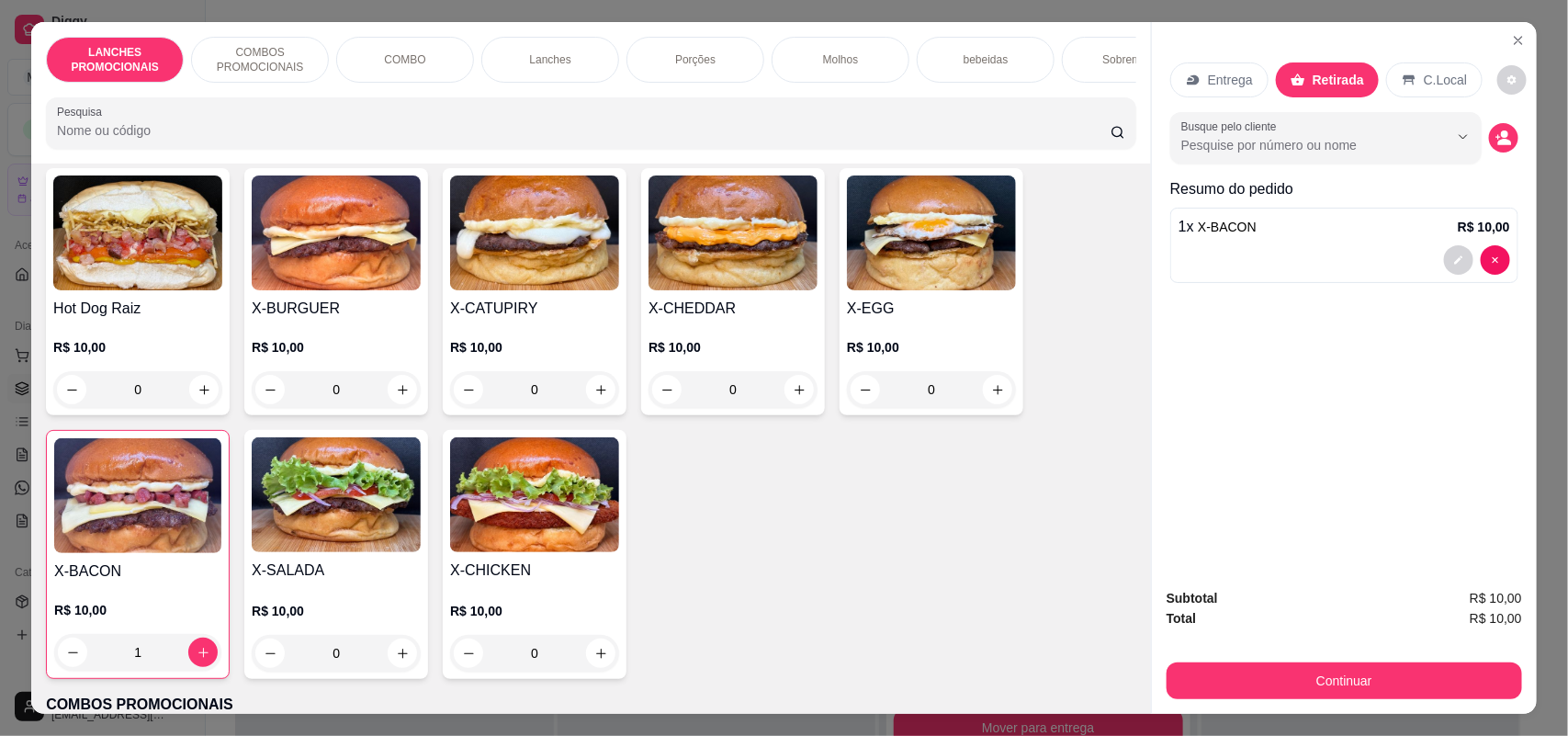
click at [1217, 72] on p "Entrega" at bounding box center [1230, 79] width 45 height 18
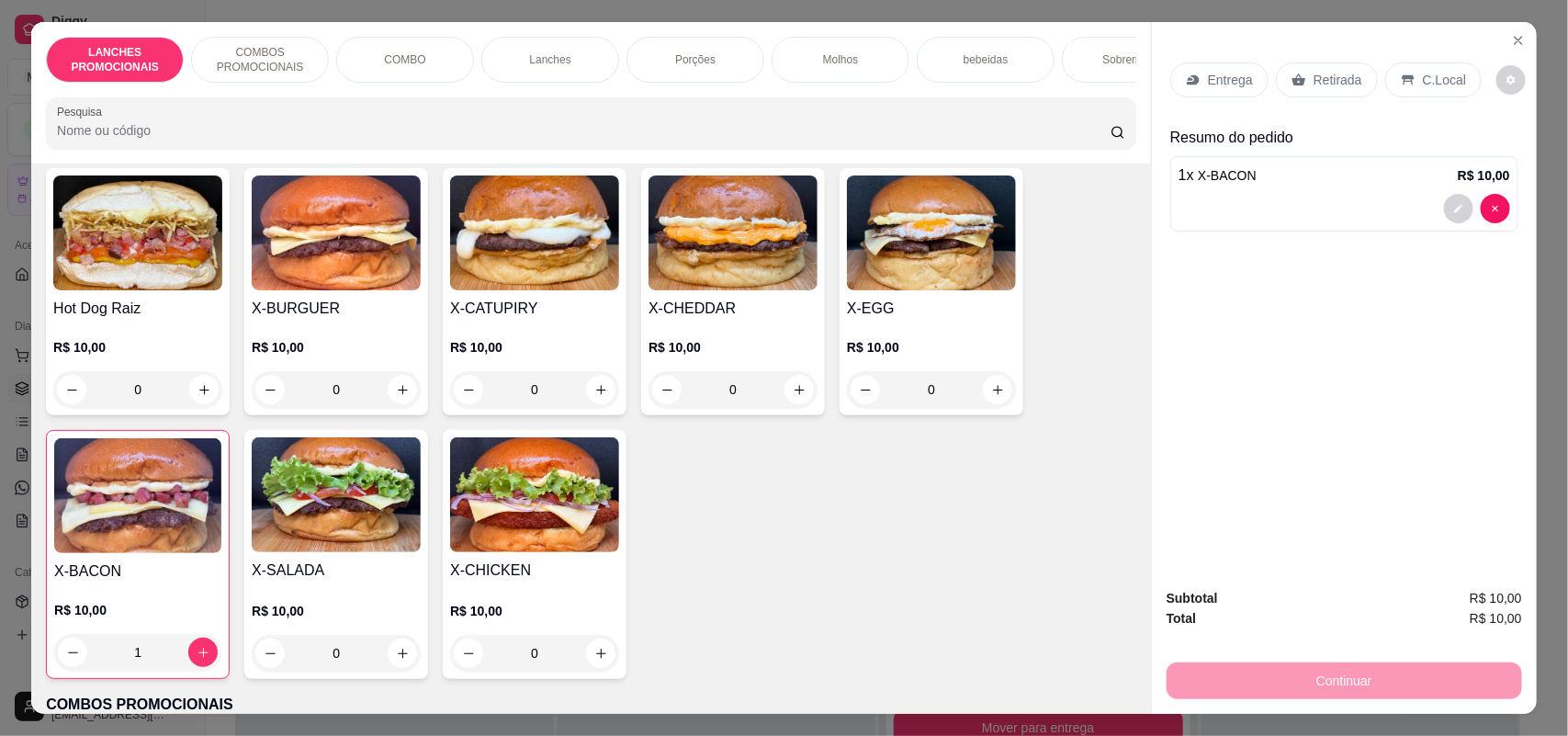
click at [1313, 78] on p "Retirada" at bounding box center [1337, 79] width 48 height 18
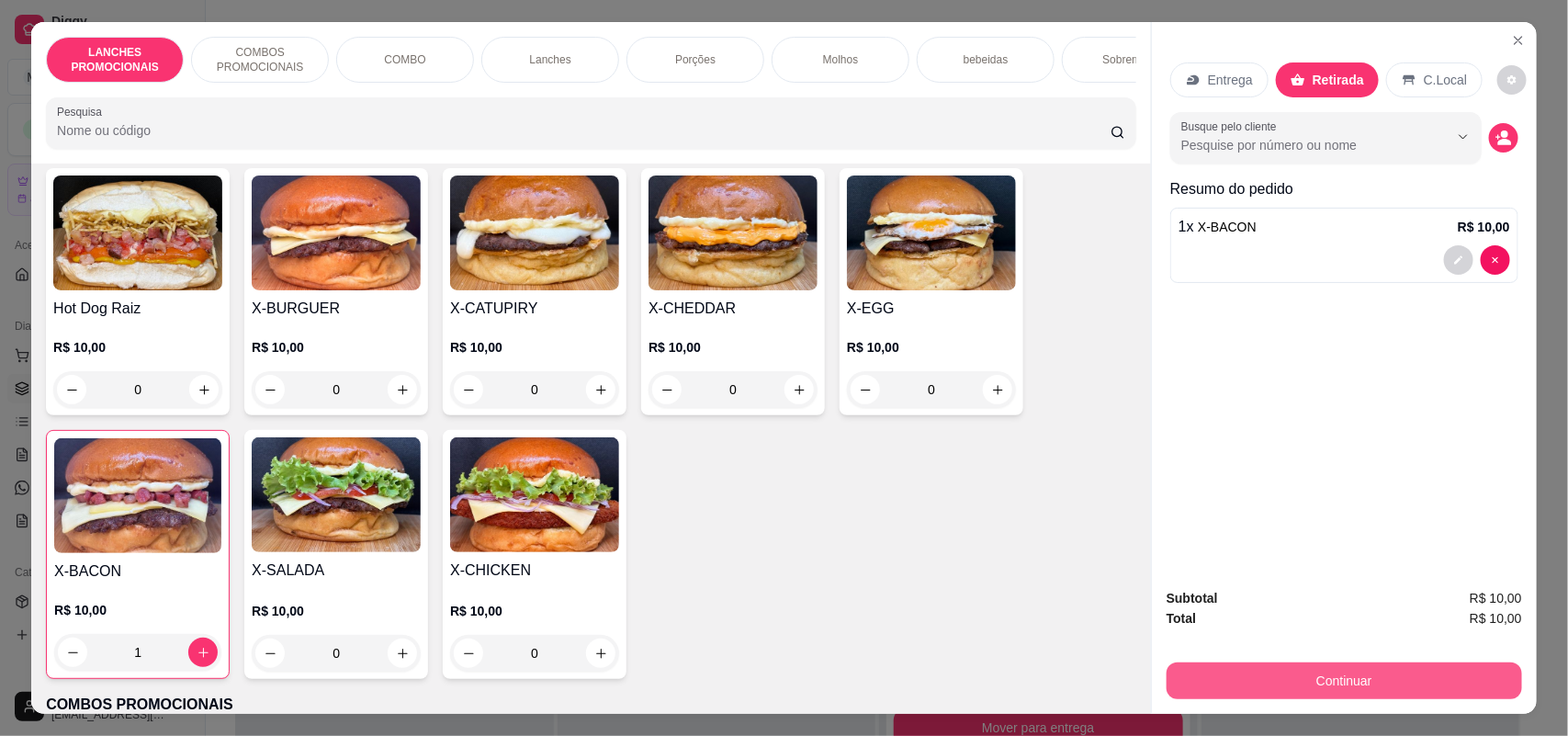
click at [1337, 678] on button "Continuar" at bounding box center [1343, 681] width 355 height 37
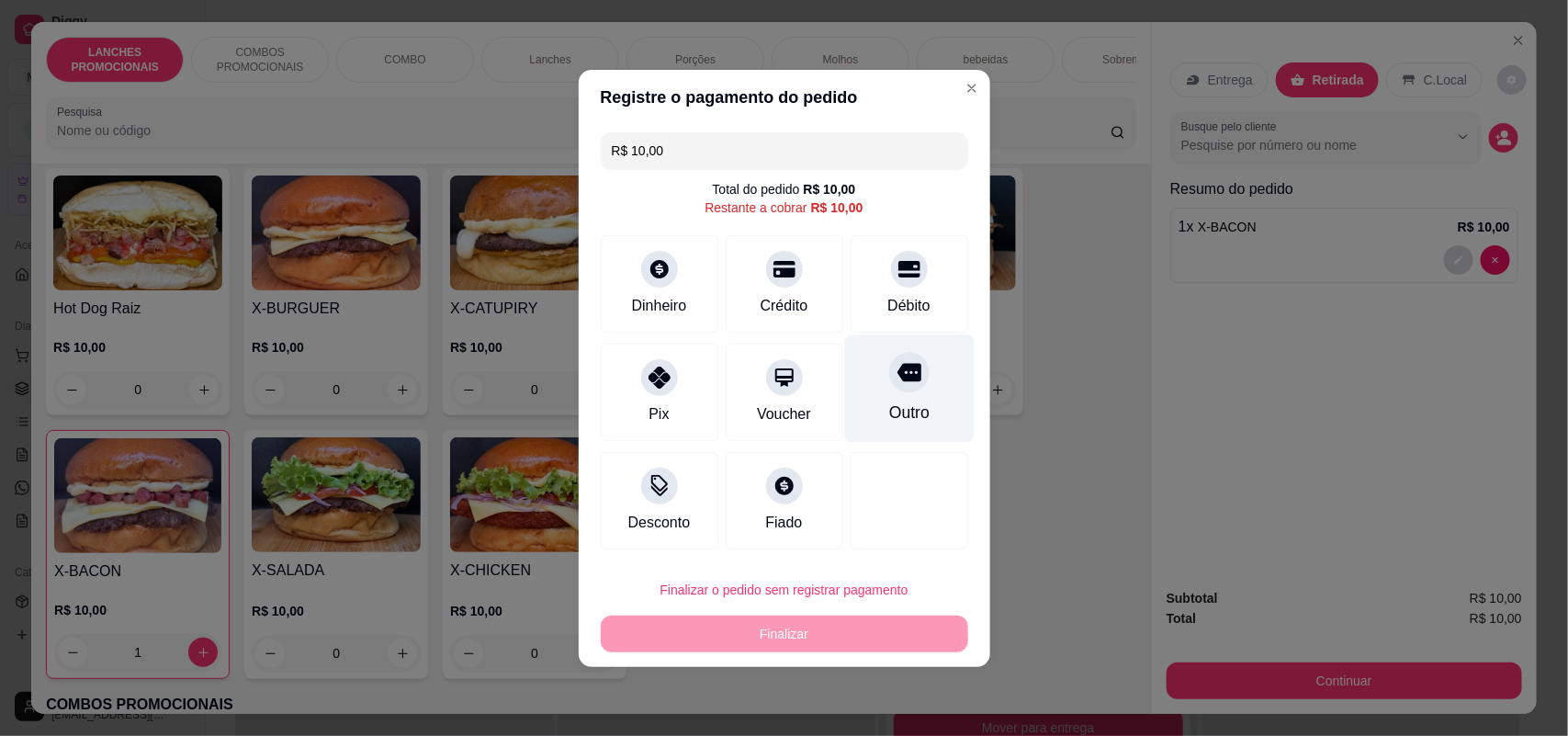
click at [856, 385] on div "Outro" at bounding box center [909, 387] width 130 height 107
type input "R$ 0,00"
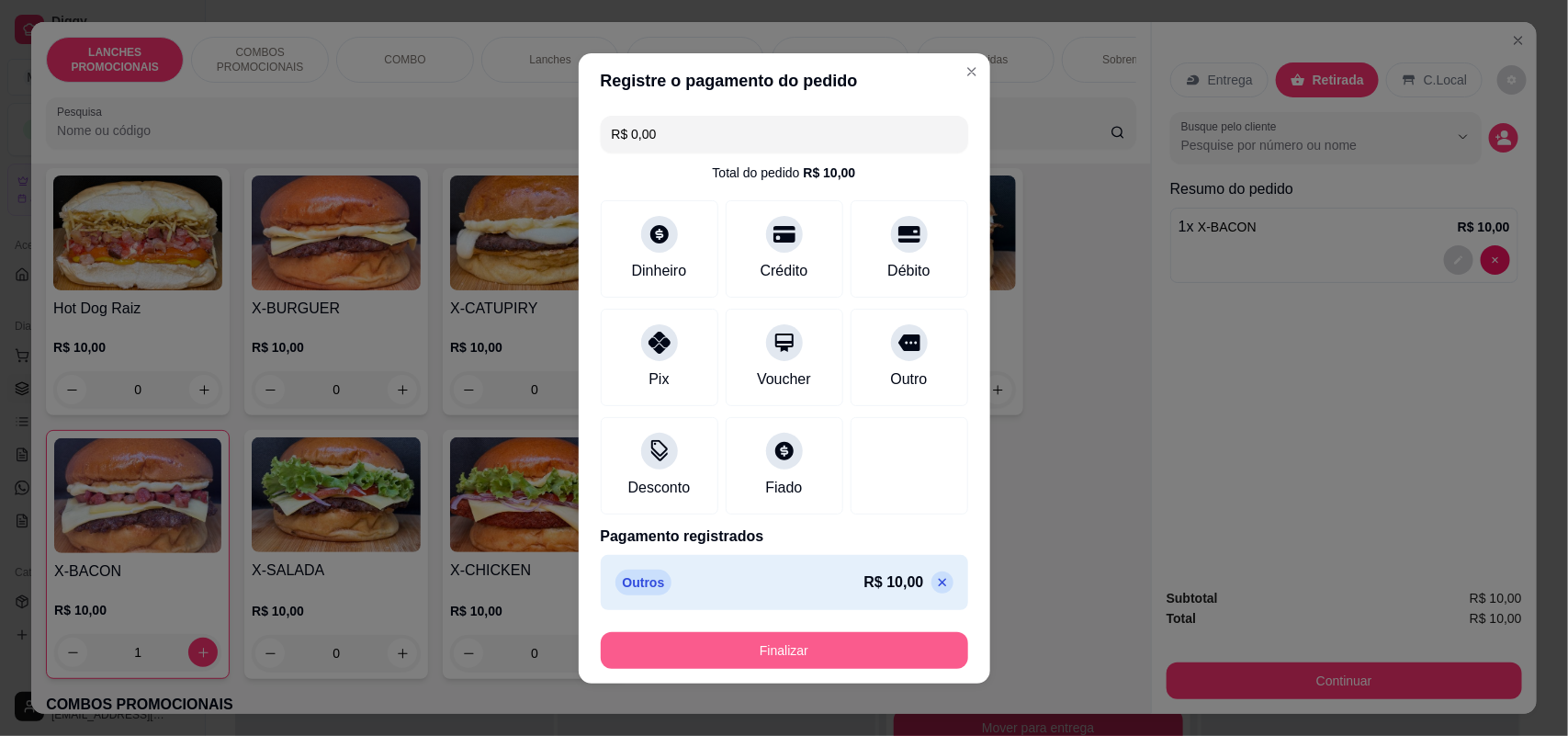
click at [820, 636] on button "Finalizar" at bounding box center [784, 651] width 367 height 37
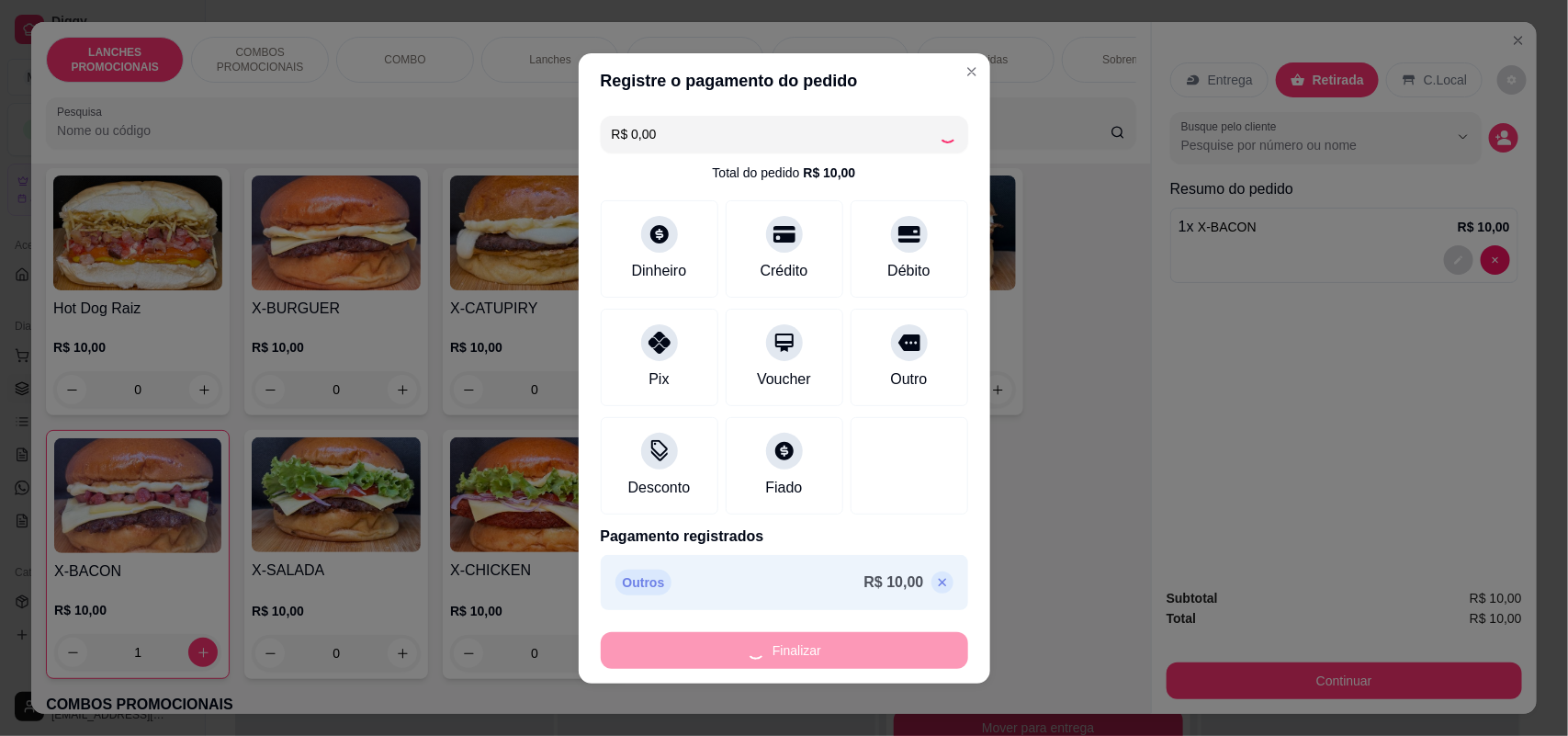
type input "0"
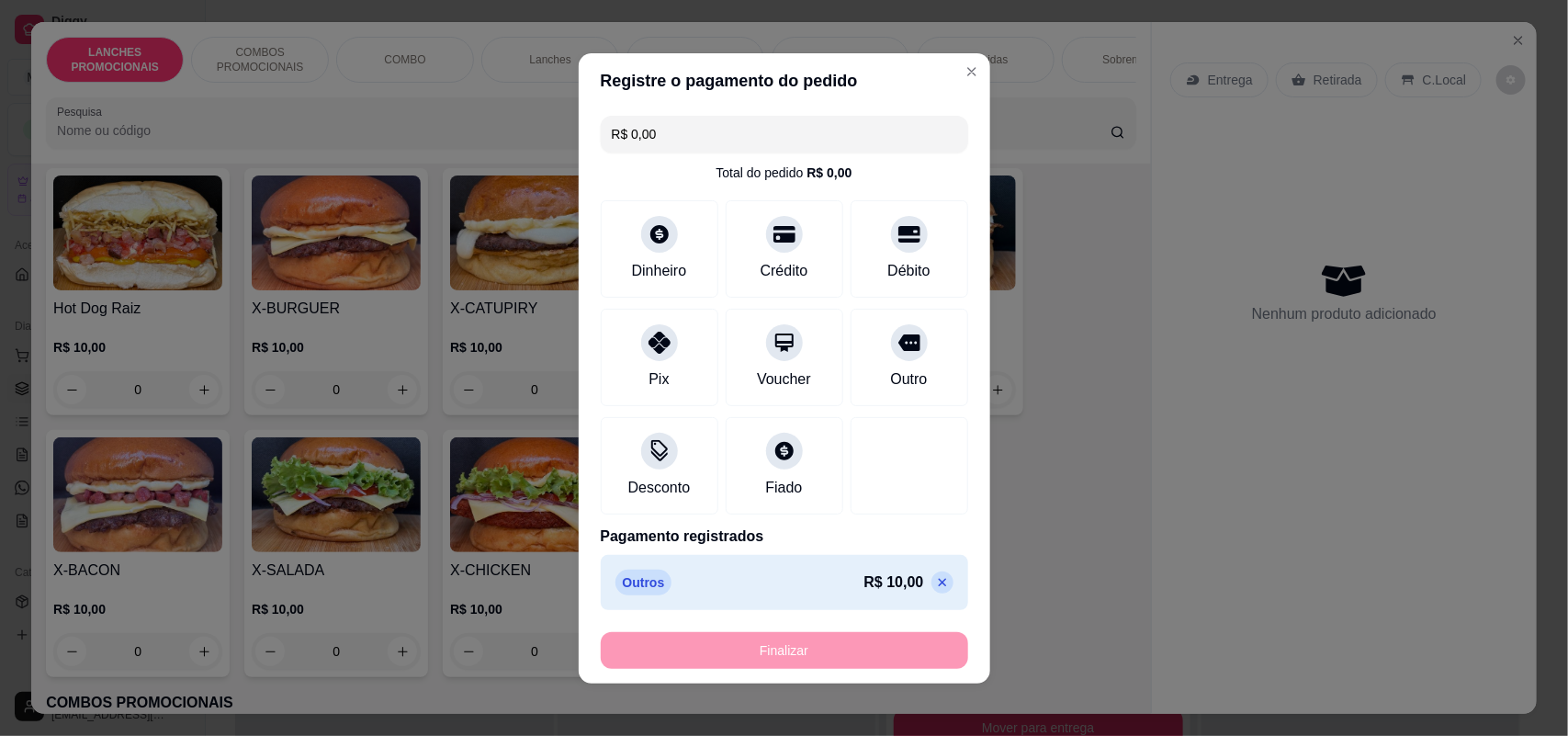
type input "-R$ 10,00"
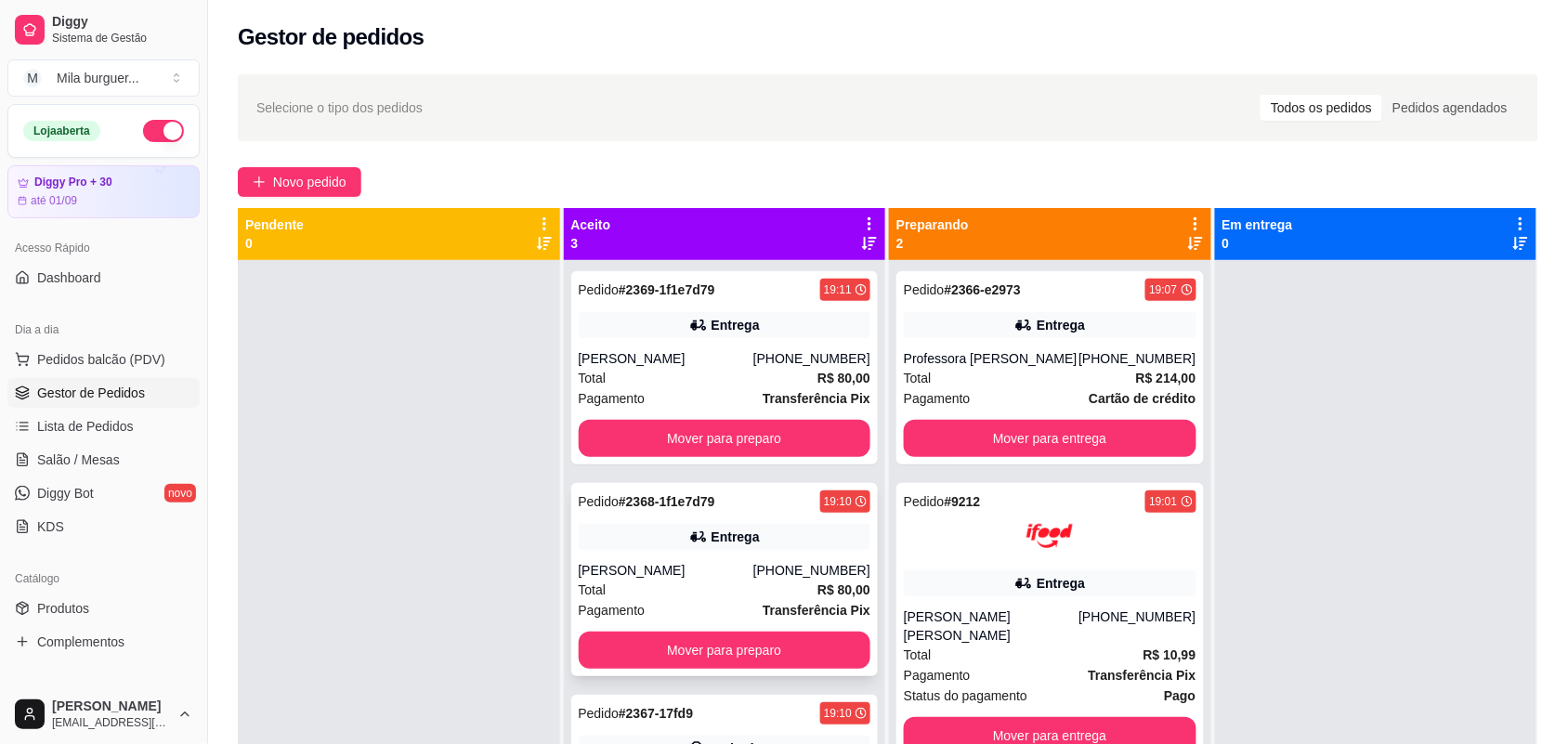
click at [642, 558] on div "Pedido # 2368-1f1e7d79 19:10 Entrega [PERSON_NAME] [PHONE_NUMBER] Total R$ 80,0…" at bounding box center [725, 579] width 308 height 193
click at [653, 517] on div "Pedido # 2368-1f1e7d79 19:10 Entrega [PERSON_NAME] [PHONE_NUMBER] Total R$ 80,0…" at bounding box center [725, 579] width 308 height 193
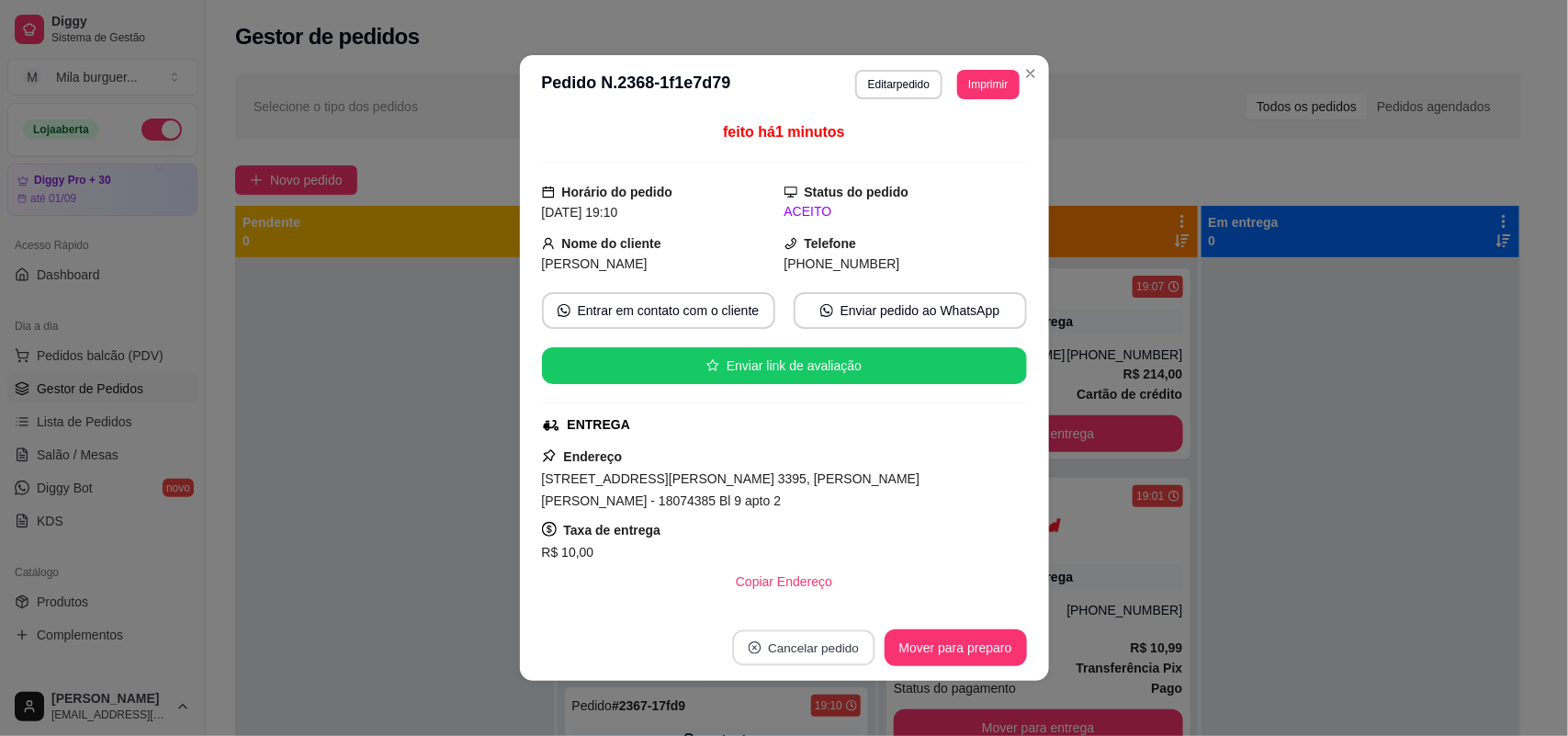
click at [770, 650] on button "Cancelar pedido" at bounding box center [803, 648] width 142 height 36
click at [842, 602] on button "Sim" at bounding box center [846, 601] width 74 height 37
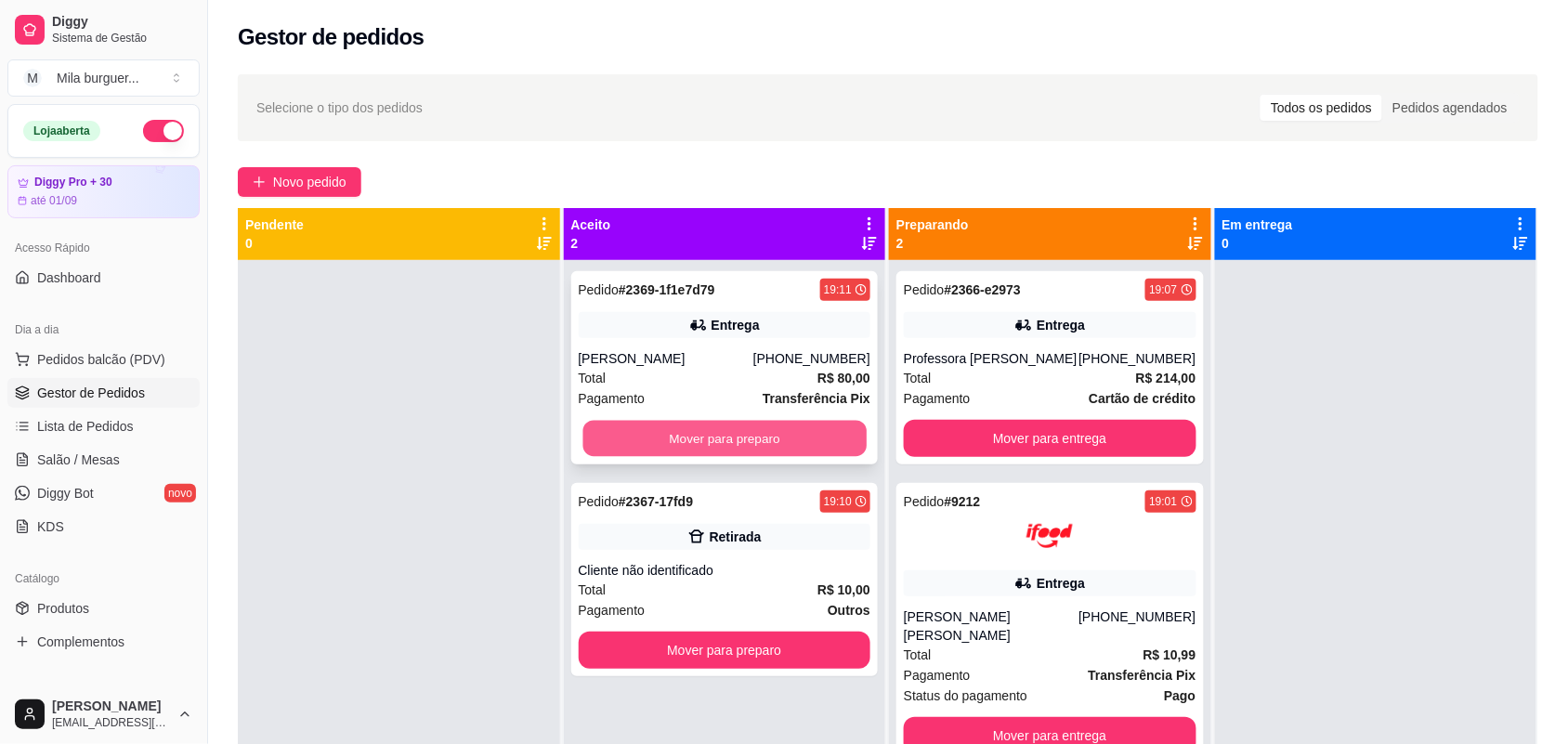
click at [753, 427] on button "Mover para preparo" at bounding box center [724, 439] width 283 height 36
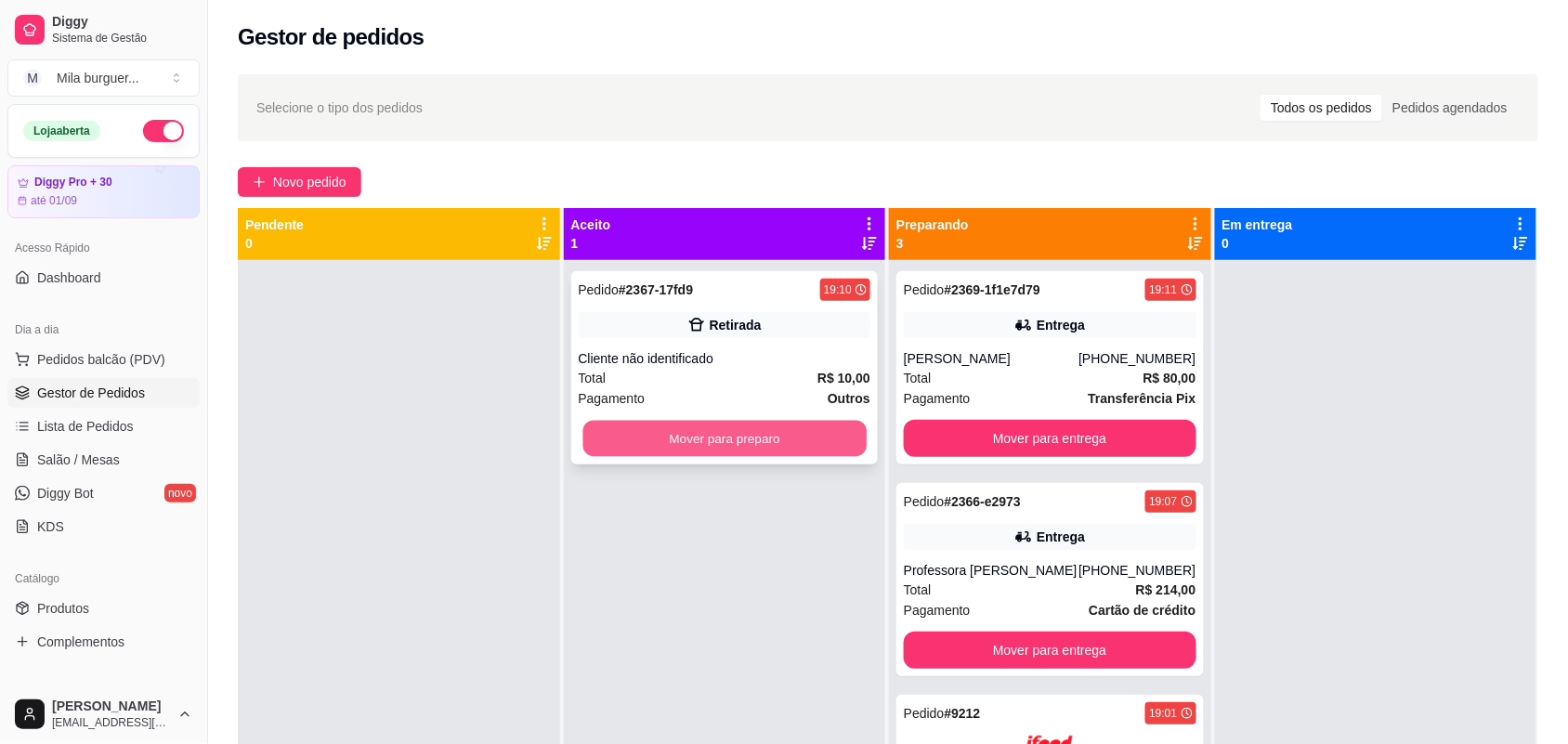
click at [768, 437] on button "Mover para preparo" at bounding box center [724, 439] width 283 height 36
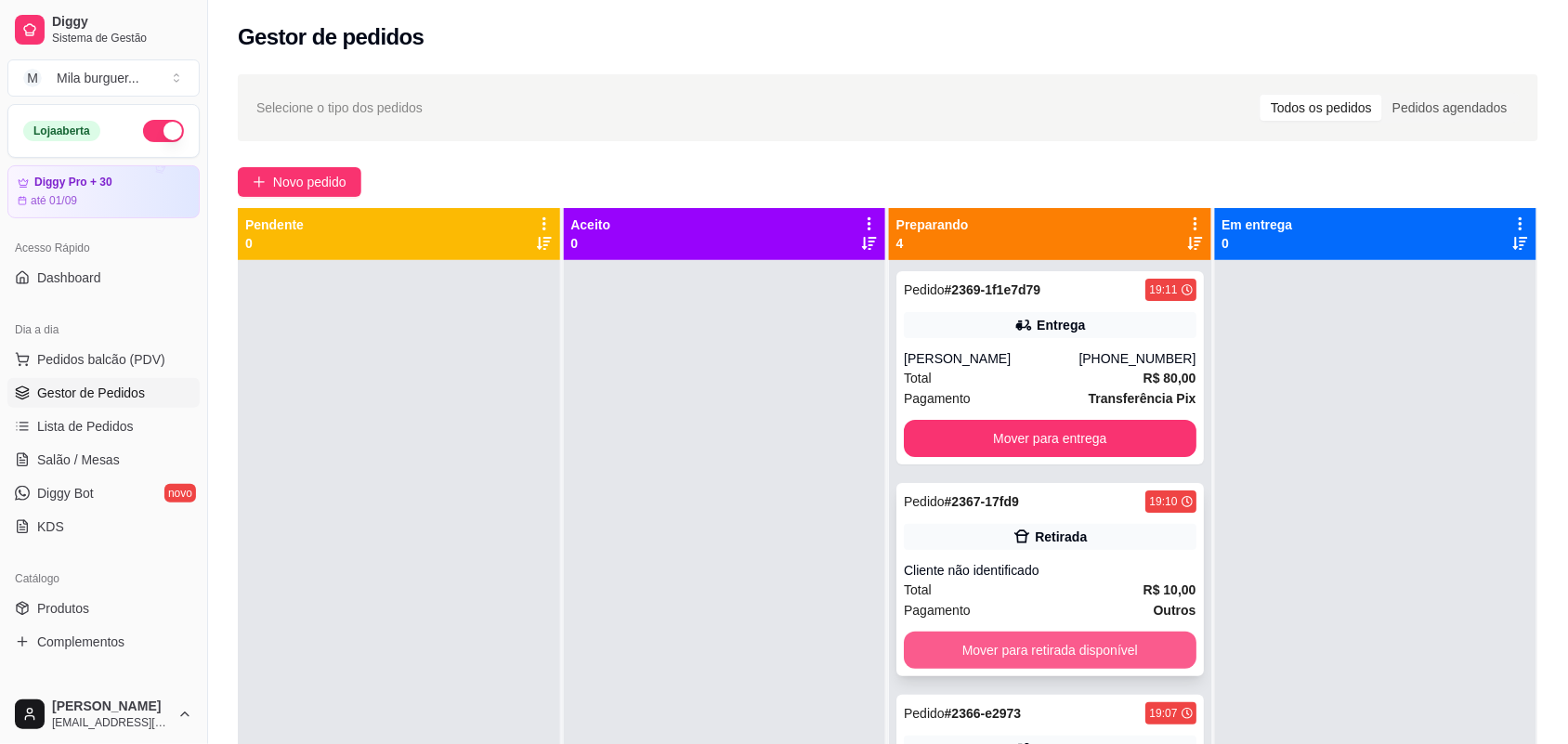
click at [1010, 643] on button "Mover para retirada disponível" at bounding box center [1050, 650] width 293 height 37
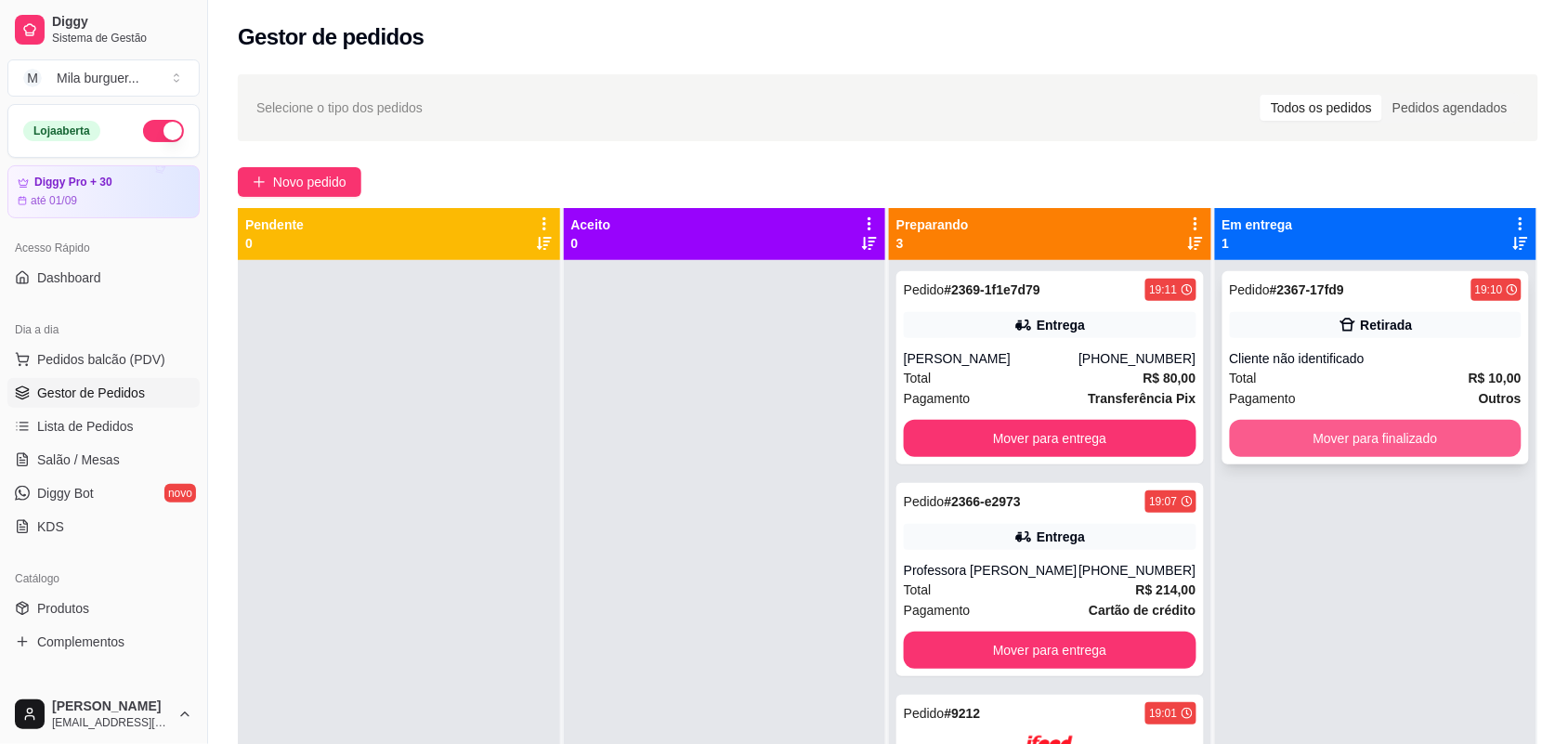
click at [1365, 430] on button "Mover para finalizado" at bounding box center [1376, 439] width 293 height 37
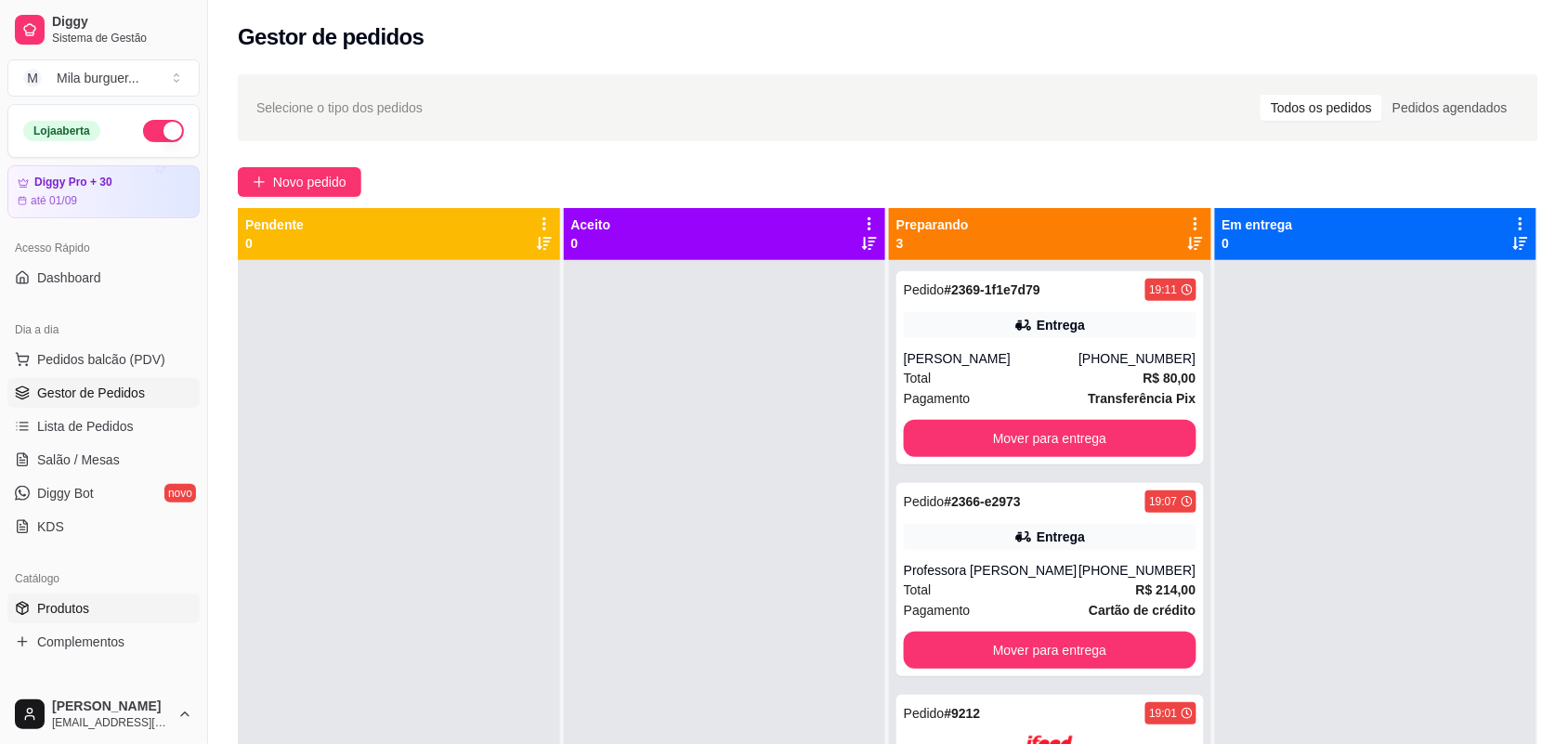
click at [83, 616] on span "Produtos" at bounding box center [63, 608] width 52 height 19
